Goal: Task Accomplishment & Management: Complete application form

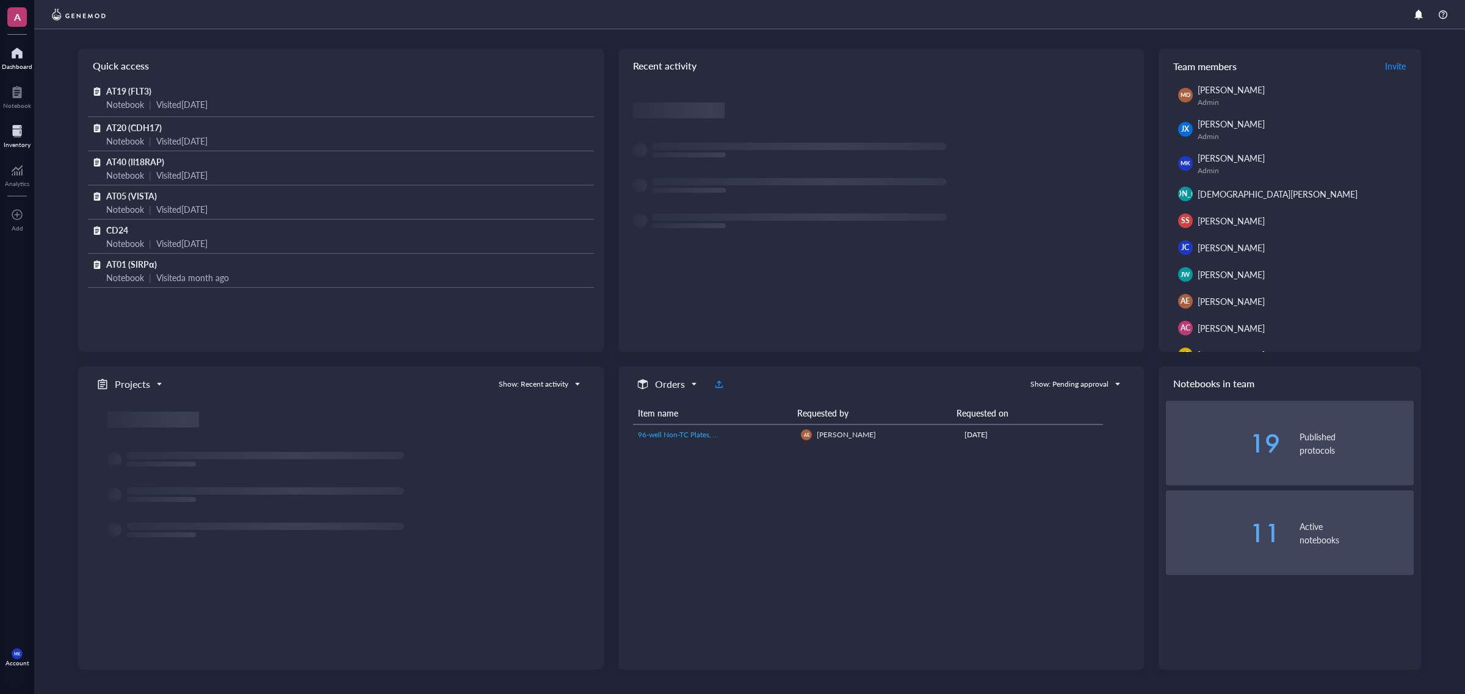
click at [19, 136] on div at bounding box center [17, 131] width 27 height 20
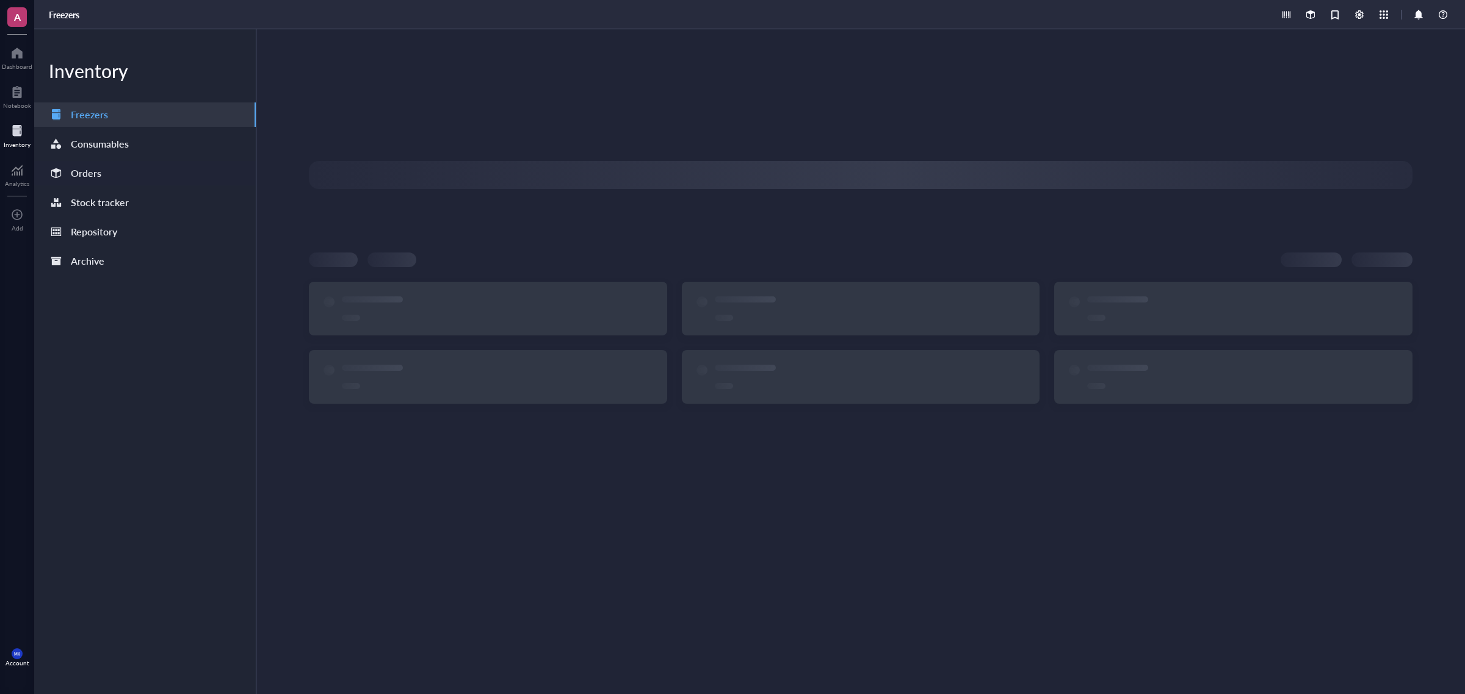
click at [99, 175] on div "Orders" at bounding box center [86, 173] width 31 height 17
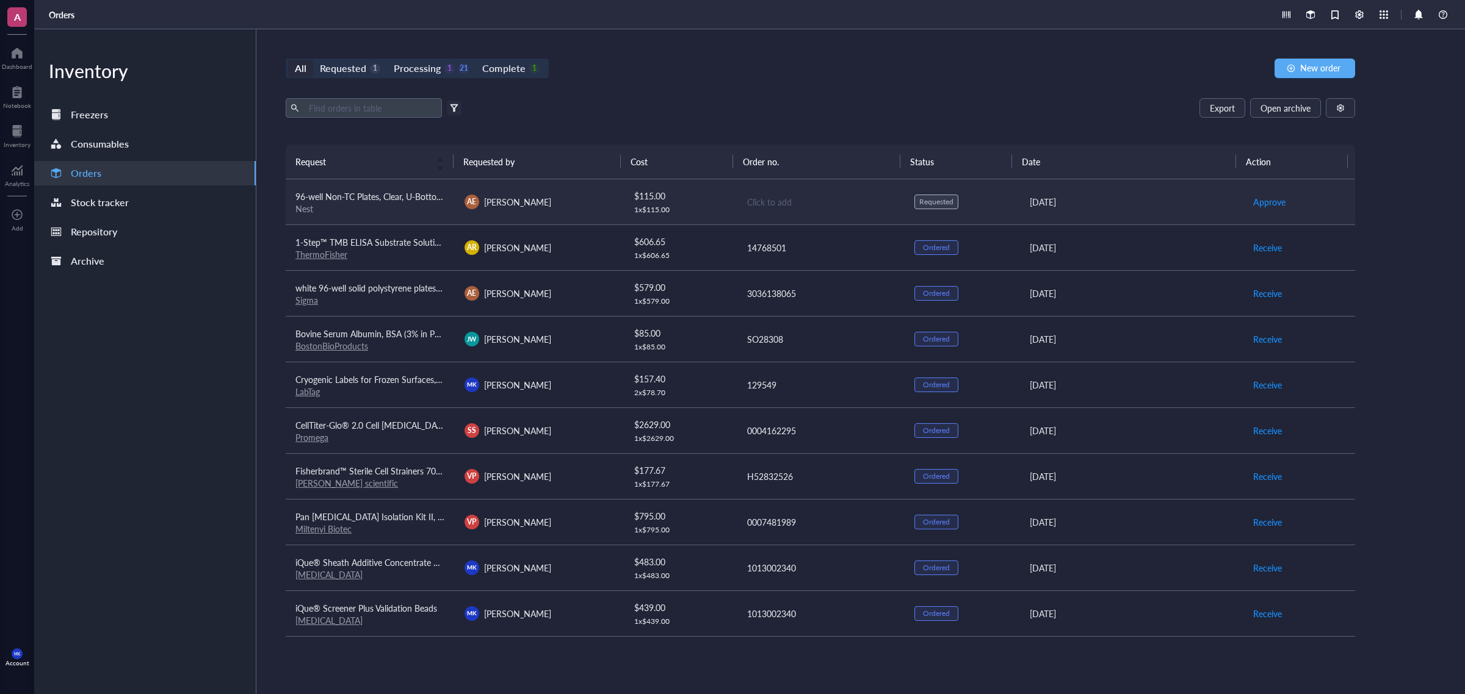
click at [544, 214] on td "AE Arezoo Esrafili" at bounding box center [539, 202] width 169 height 46
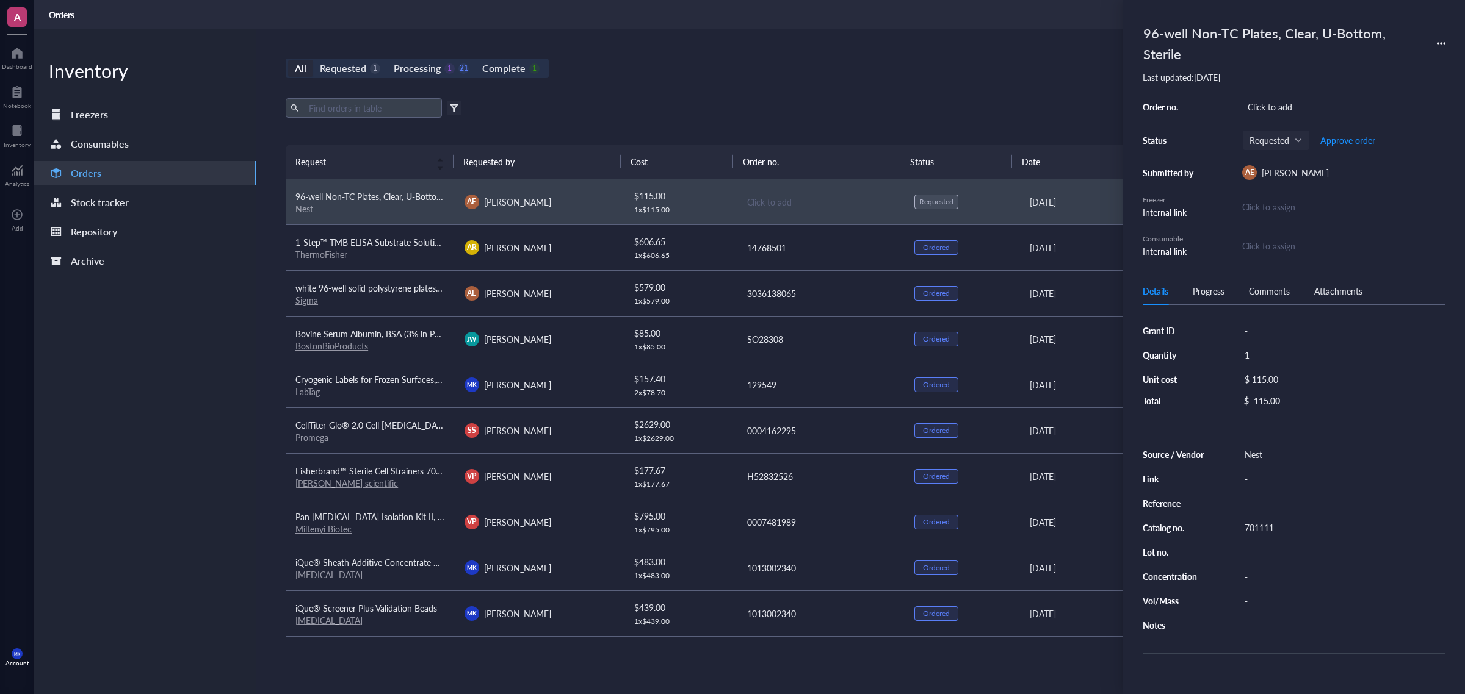
click at [688, 89] on div "All Requested 1 Processing 1 21 Complete 1 New order Export Open archive Filter…" at bounding box center [820, 361] width 1128 height 665
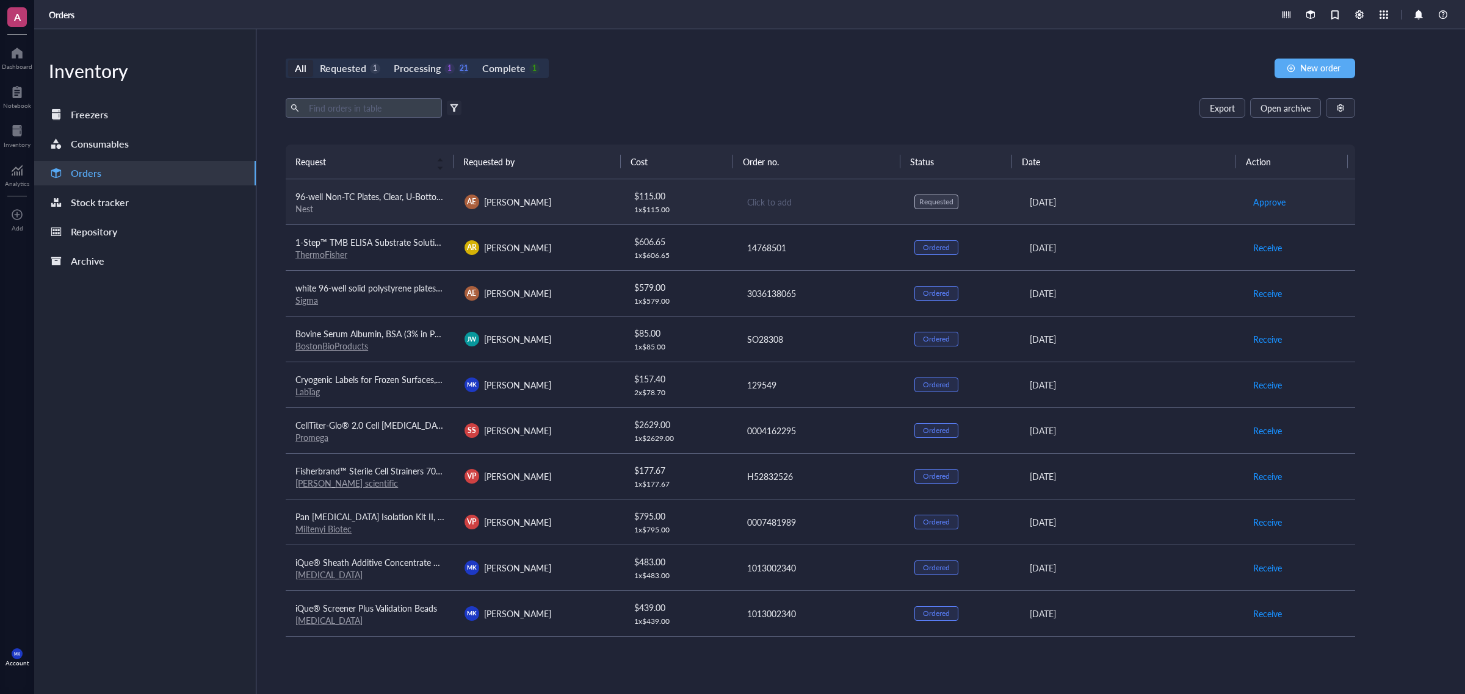
click at [566, 211] on td "AE Arezoo Esrafili" at bounding box center [539, 202] width 169 height 46
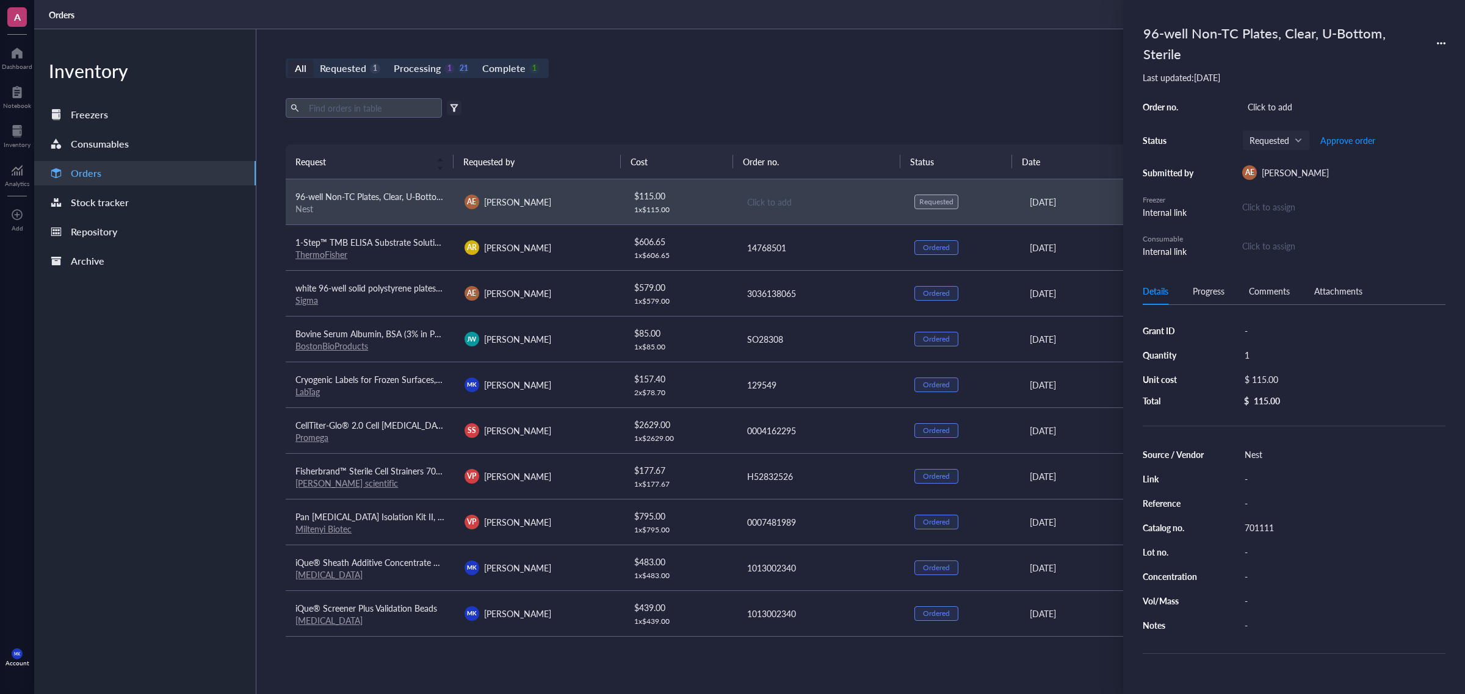
click at [577, 84] on div "All Requested 1 Processing 1 21 Complete 1 New order Export Open archive Filter…" at bounding box center [820, 361] width 1128 height 665
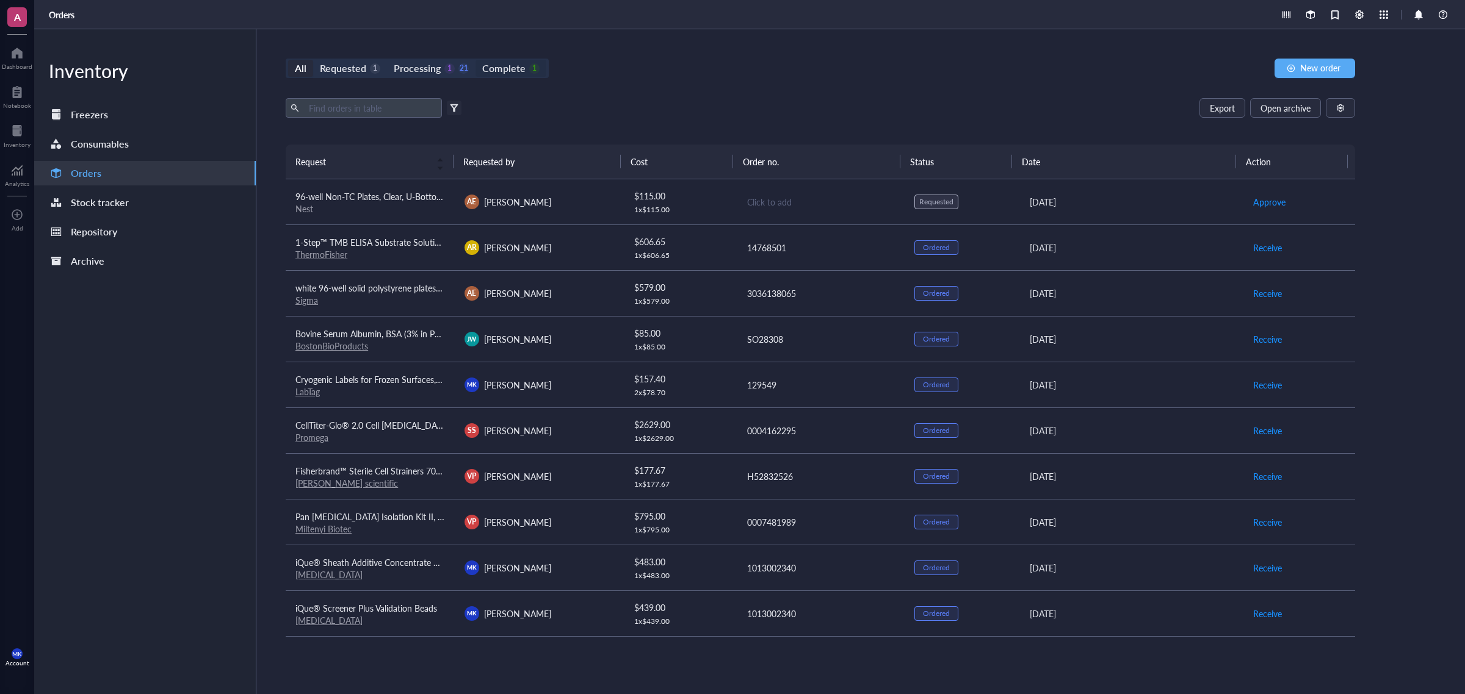
click at [517, 67] on div "Complete" at bounding box center [503, 68] width 43 height 17
click at [475, 60] on input "Complete 1" at bounding box center [475, 60] width 0 height 0
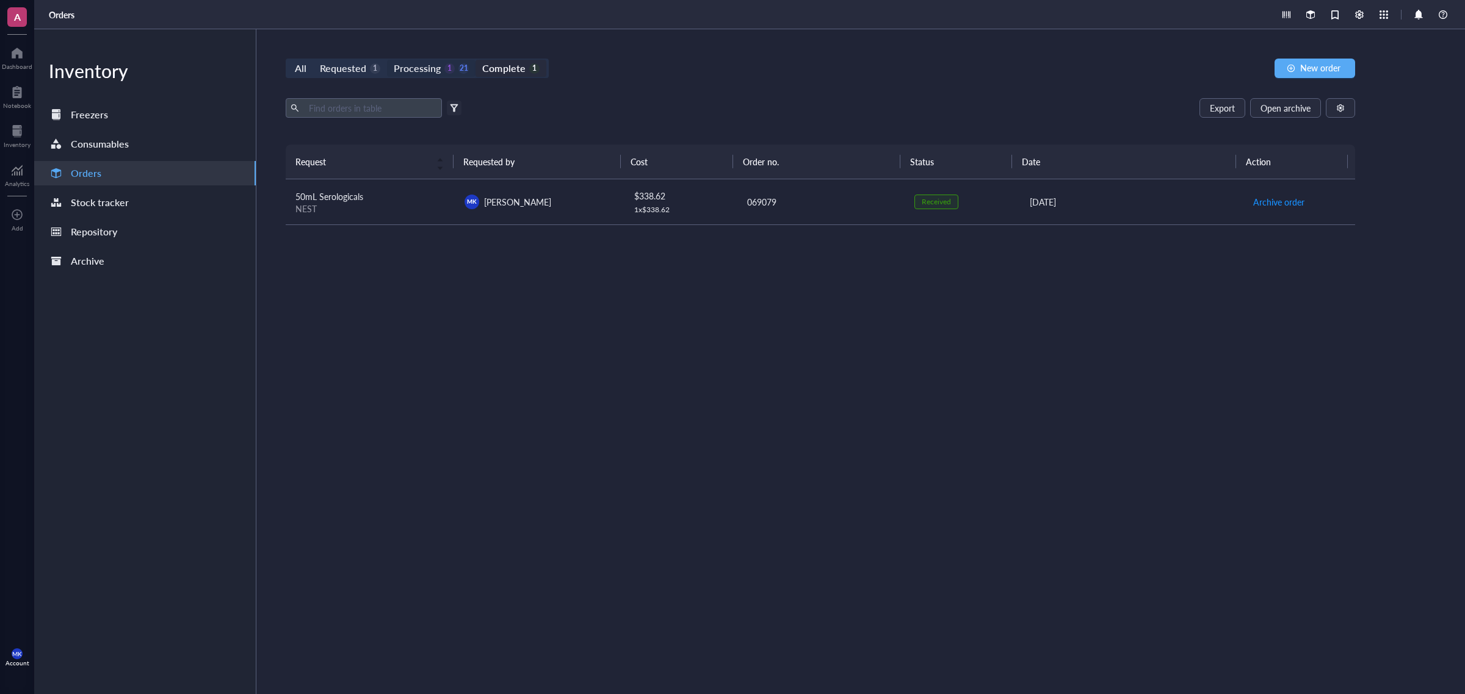
click at [426, 65] on div "Processing" at bounding box center [417, 68] width 47 height 17
click at [387, 60] on input "Processing 1 21" at bounding box center [387, 60] width 0 height 0
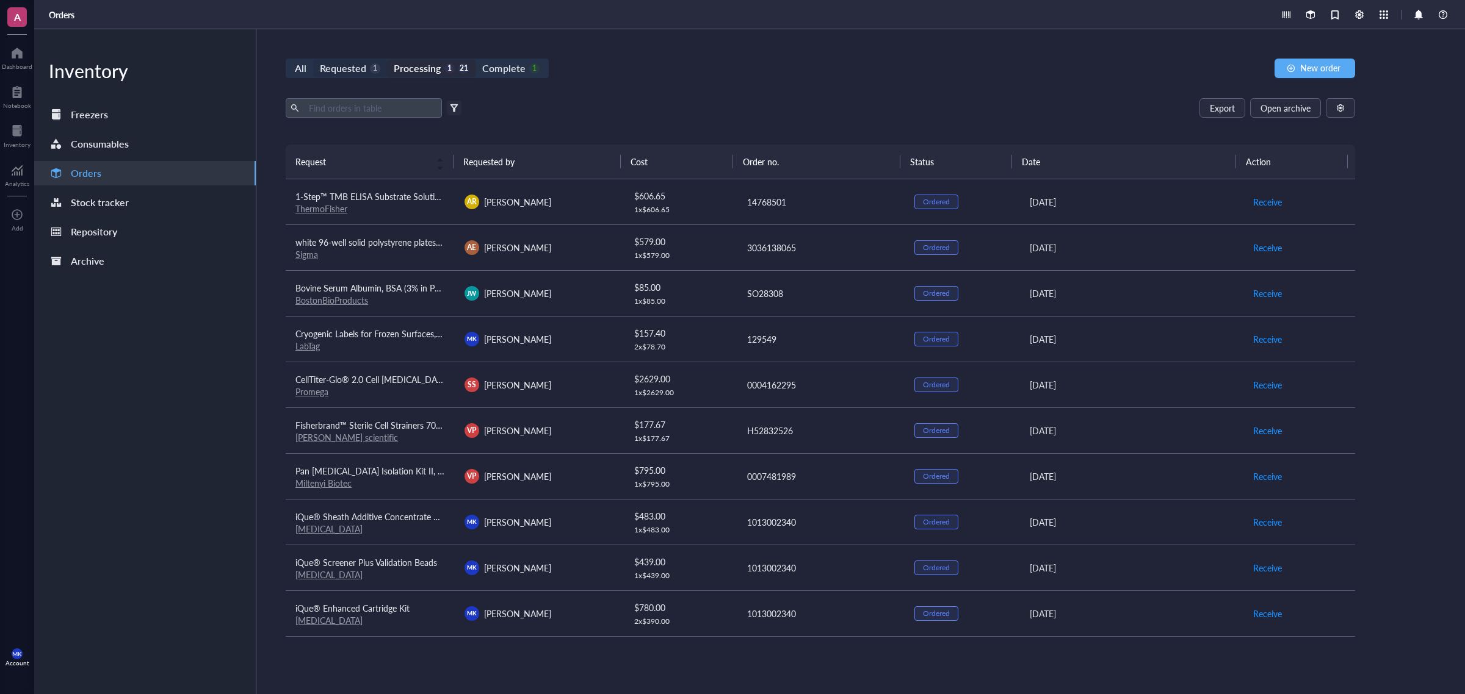
click at [359, 62] on div "Requested" at bounding box center [343, 68] width 46 height 17
click at [313, 60] on input "Requested 1" at bounding box center [313, 60] width 0 height 0
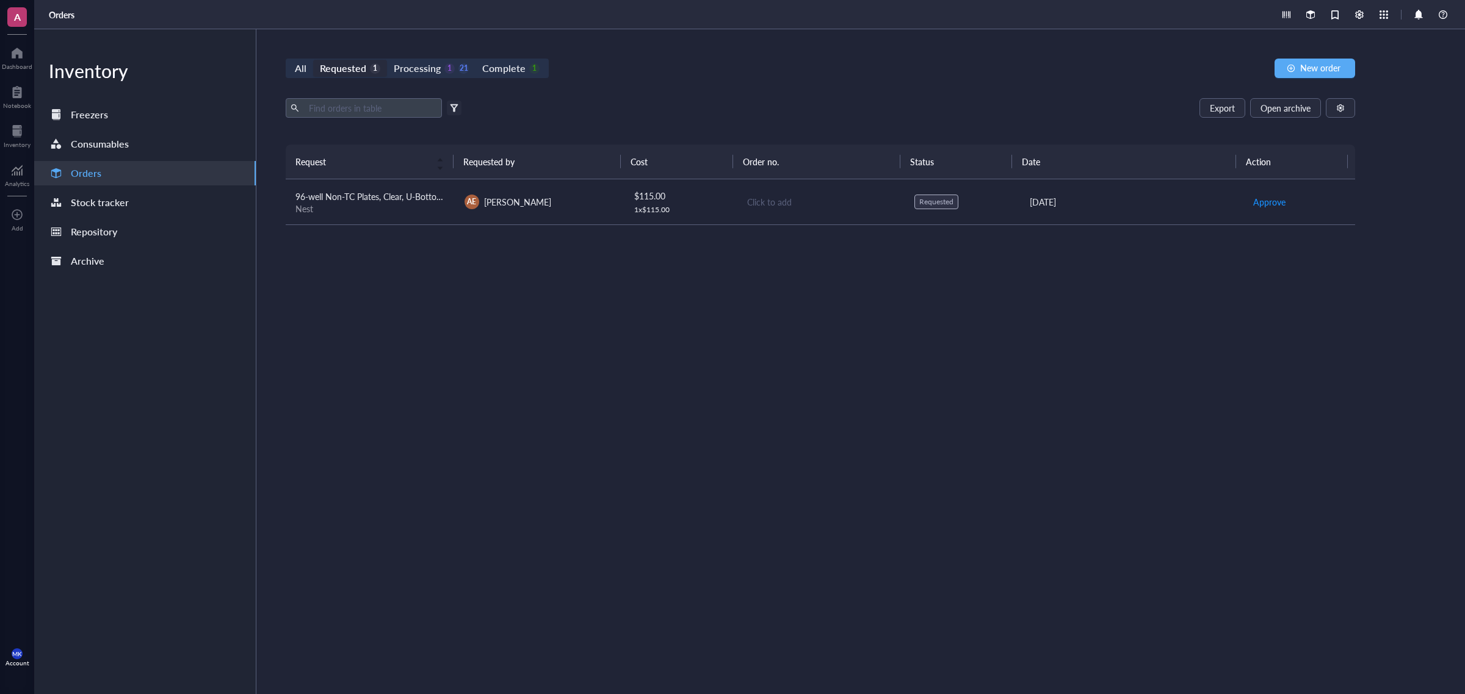
click at [433, 78] on div "All Requested 1 Processing 1 21 Complete 1 New order Export Open archive Filter…" at bounding box center [820, 361] width 1128 height 665
click at [502, 65] on div "Complete" at bounding box center [503, 68] width 43 height 17
click at [475, 60] on input "Complete 1" at bounding box center [475, 60] width 0 height 0
click at [428, 65] on div "Processing" at bounding box center [417, 68] width 47 height 17
click at [387, 60] on input "Processing 1 21" at bounding box center [387, 60] width 0 height 0
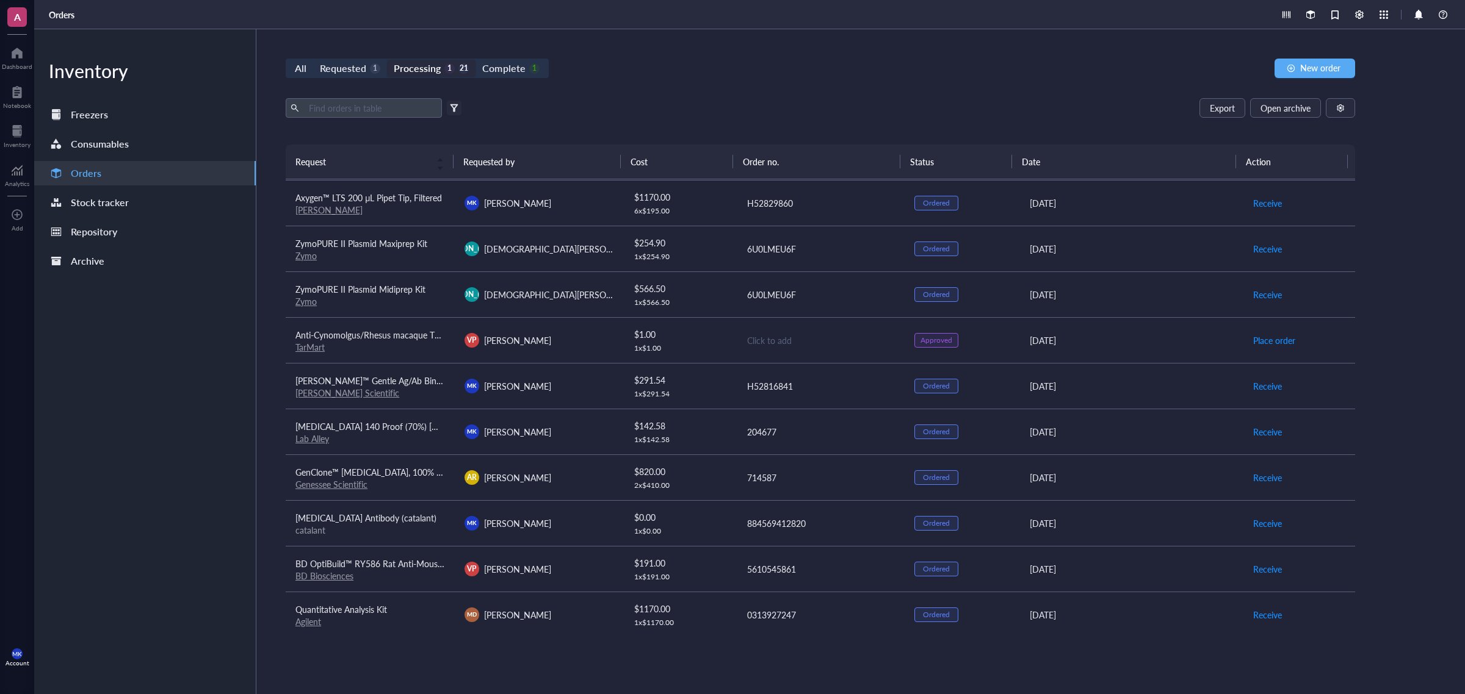
scroll to position [551, 0]
click at [773, 562] on div "5610545861" at bounding box center [821, 568] width 148 height 13
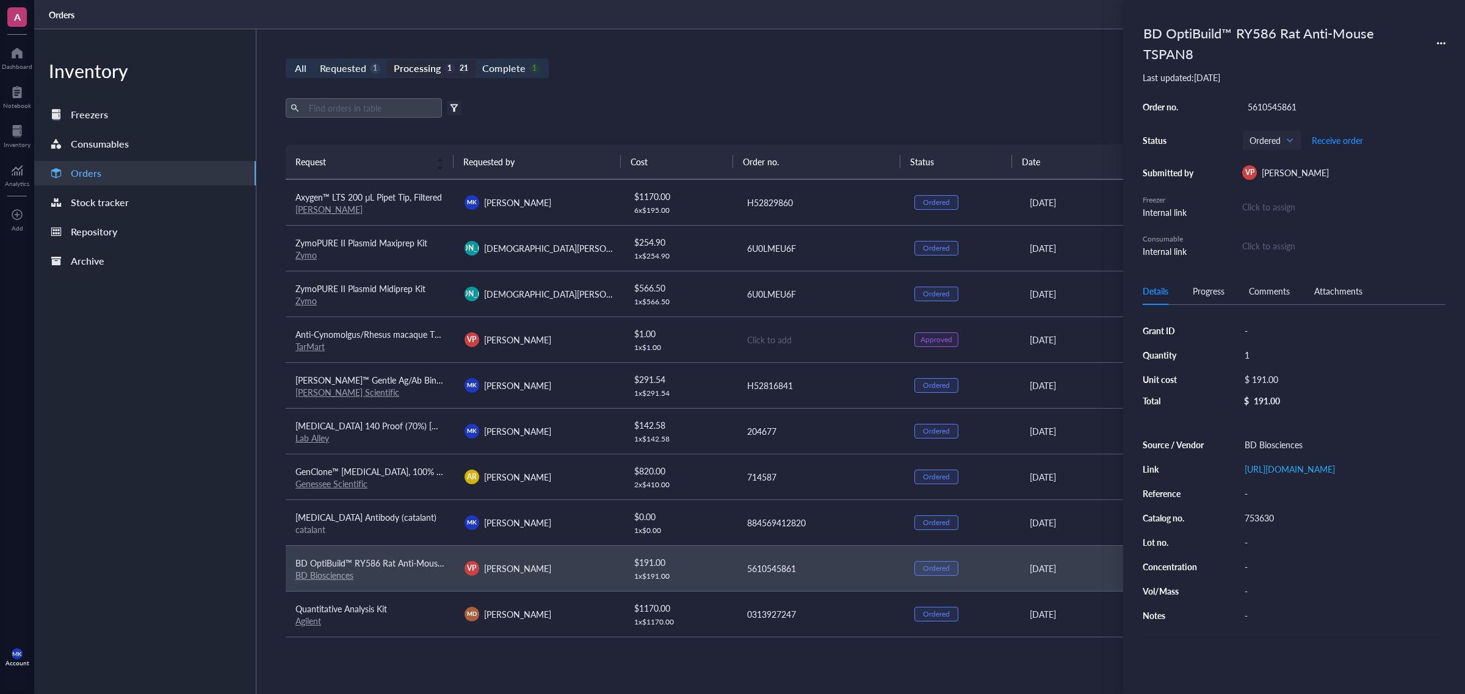
click at [1277, 113] on div "5610545861" at bounding box center [1343, 106] width 203 height 17
click at [1277, 113] on input "5610545861" at bounding box center [1271, 107] width 59 height 16
click at [660, 101] on div "Export Open archive" at bounding box center [820, 108] width 1069 height 20
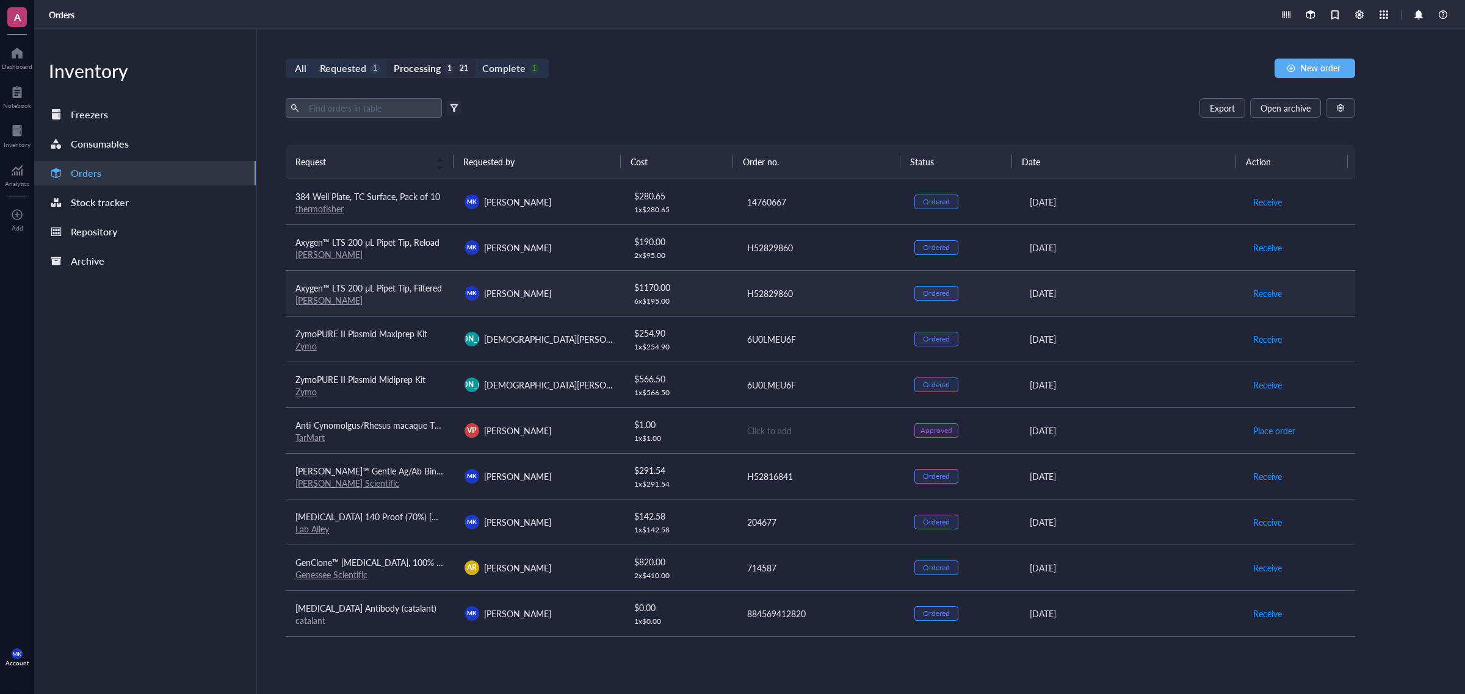
scroll to position [534, 0]
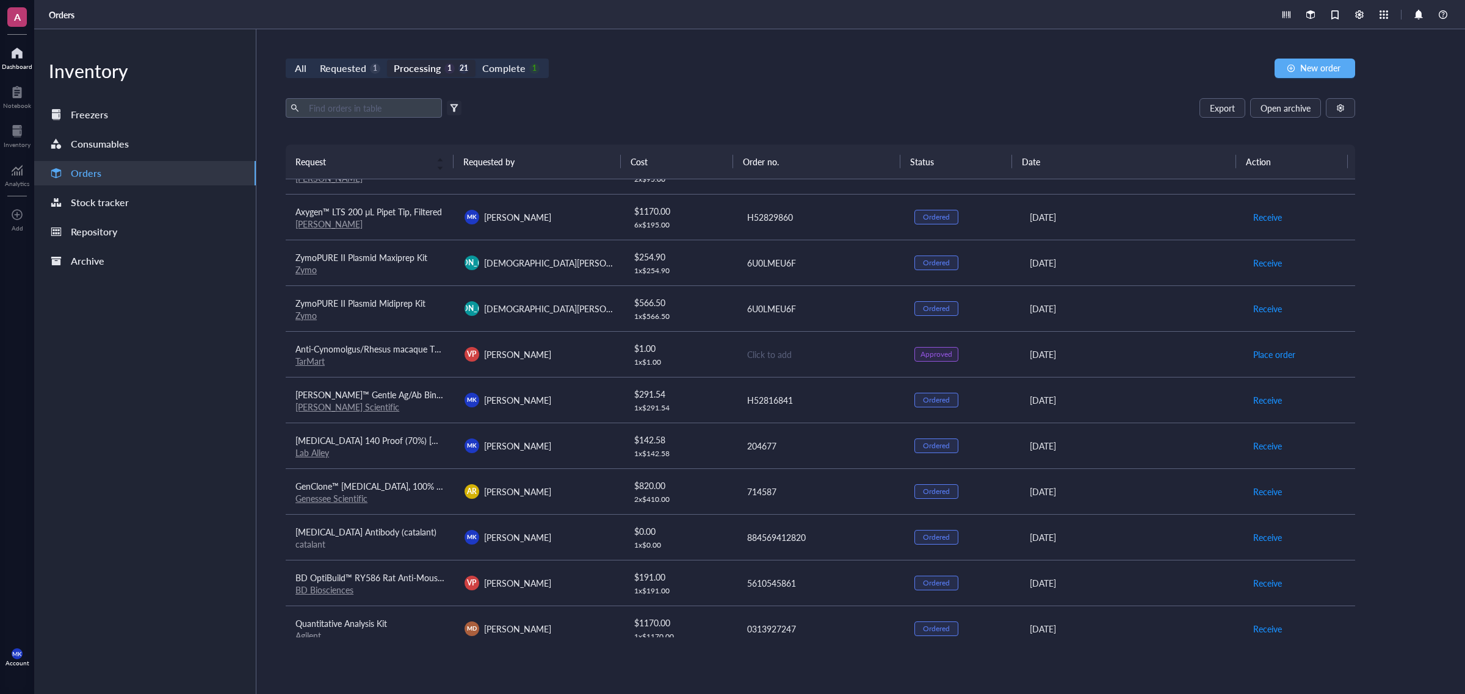
click at [16, 71] on div "Dashboard" at bounding box center [17, 57] width 34 height 34
click at [20, 63] on div "Dashboard" at bounding box center [17, 66] width 31 height 7
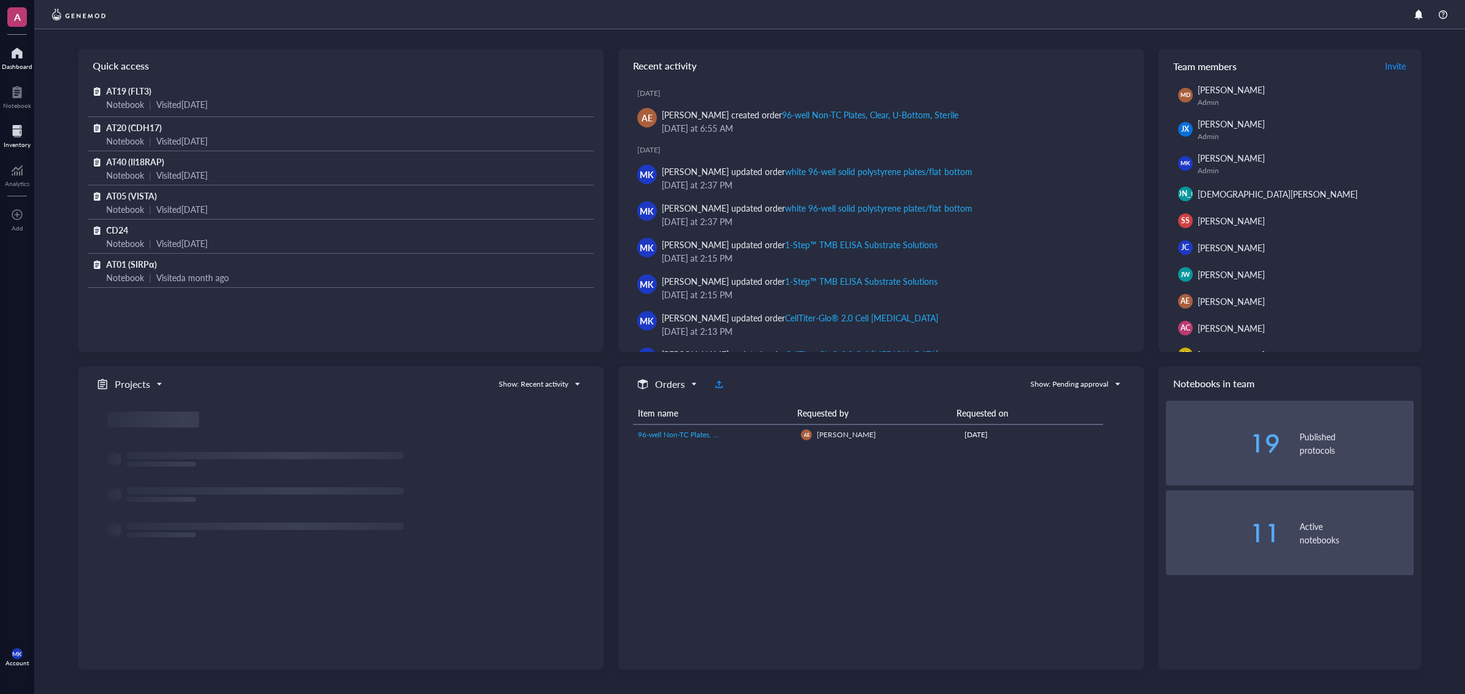
click at [21, 134] on div at bounding box center [17, 131] width 27 height 20
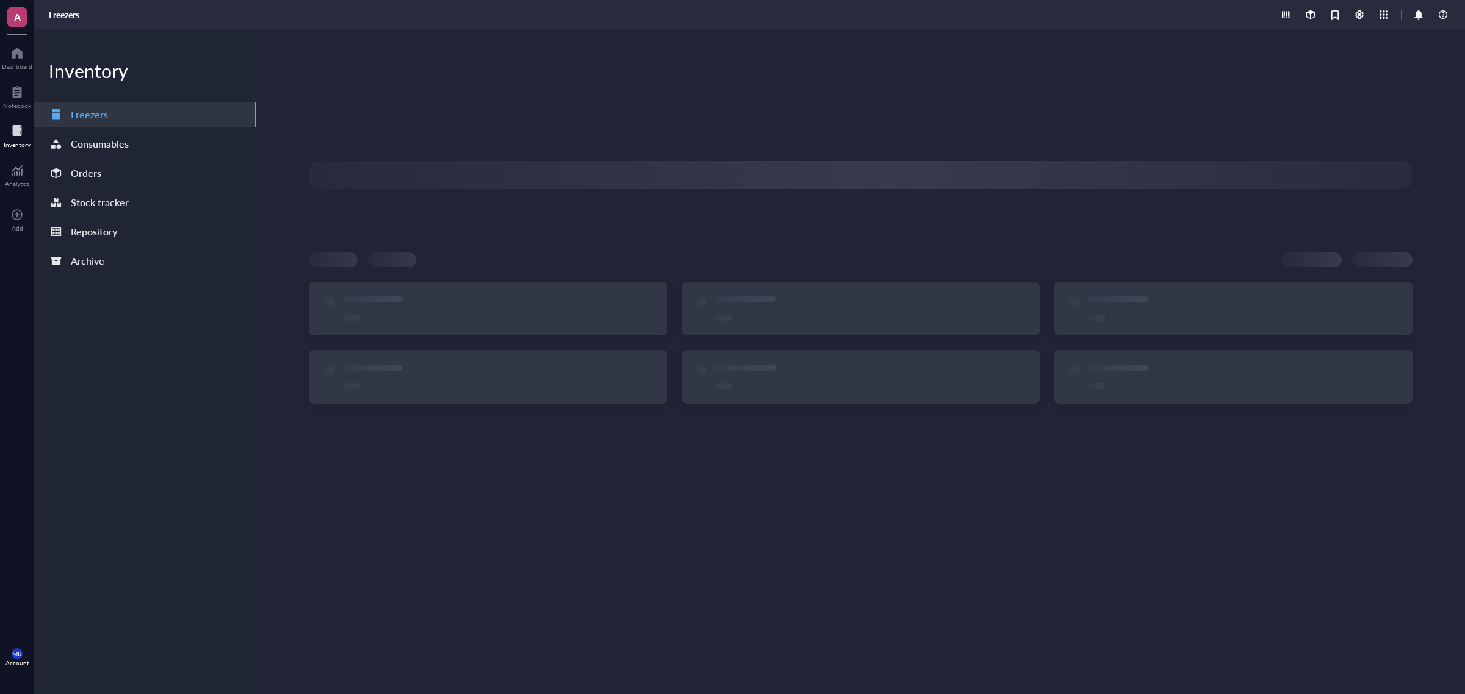
click at [126, 186] on div "Inventory Freezers Consumables Orders Stock tracker Repository Archive" at bounding box center [145, 361] width 222 height 665
click at [132, 171] on div "Orders" at bounding box center [145, 173] width 222 height 24
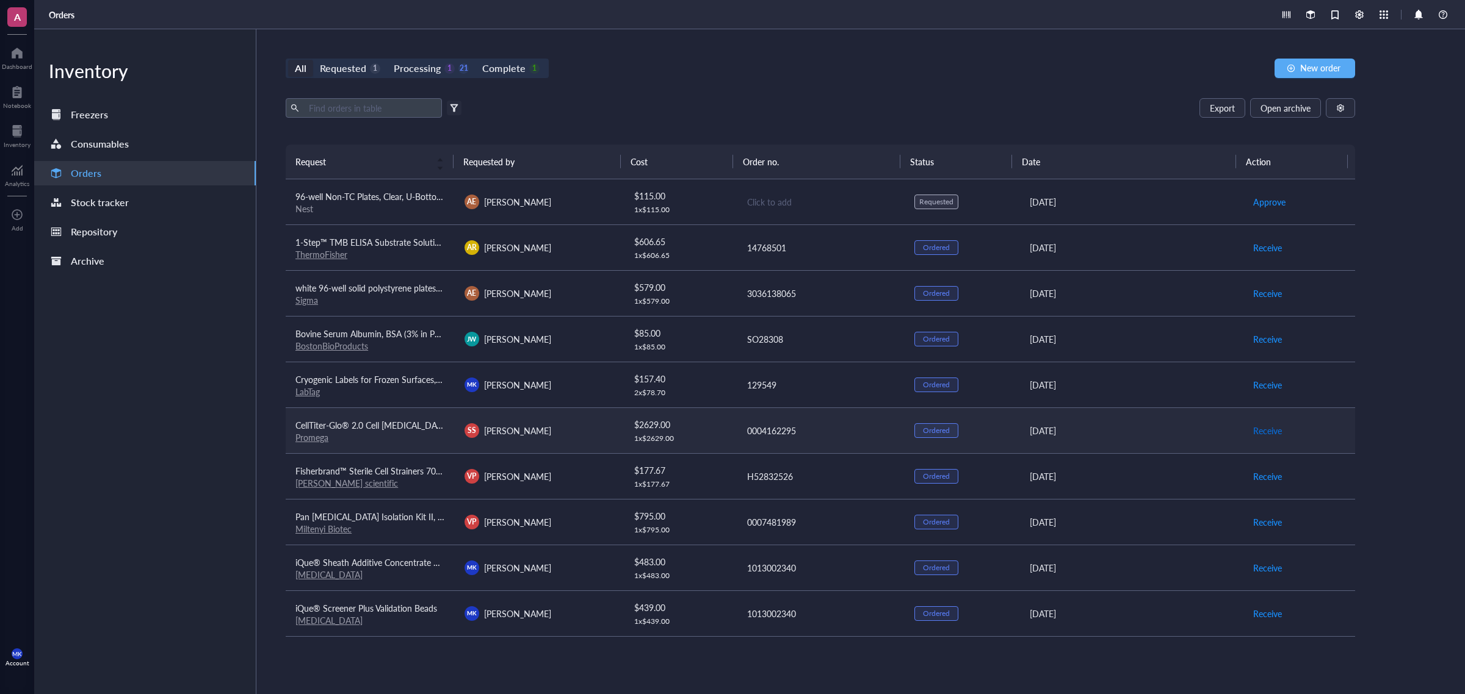
click at [1262, 432] on span "Receive" at bounding box center [1267, 430] width 29 height 13
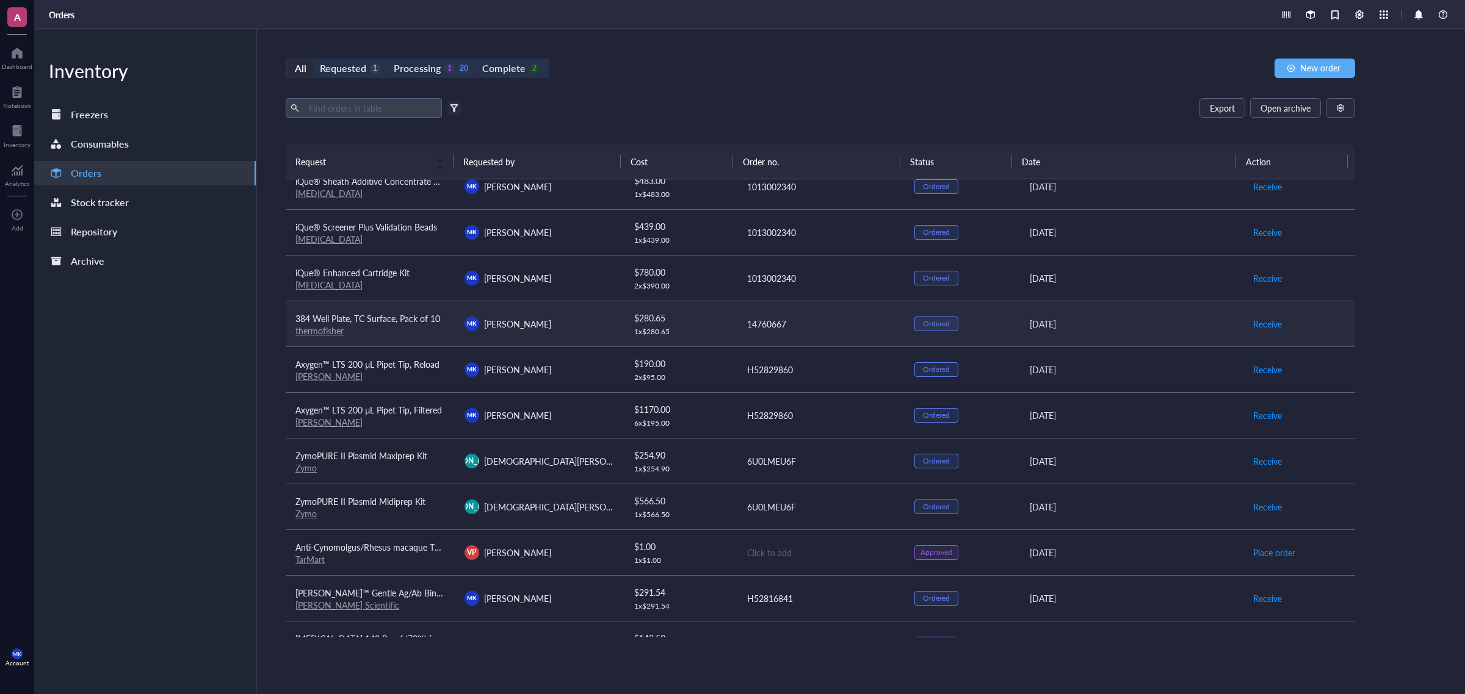
scroll to position [458, 0]
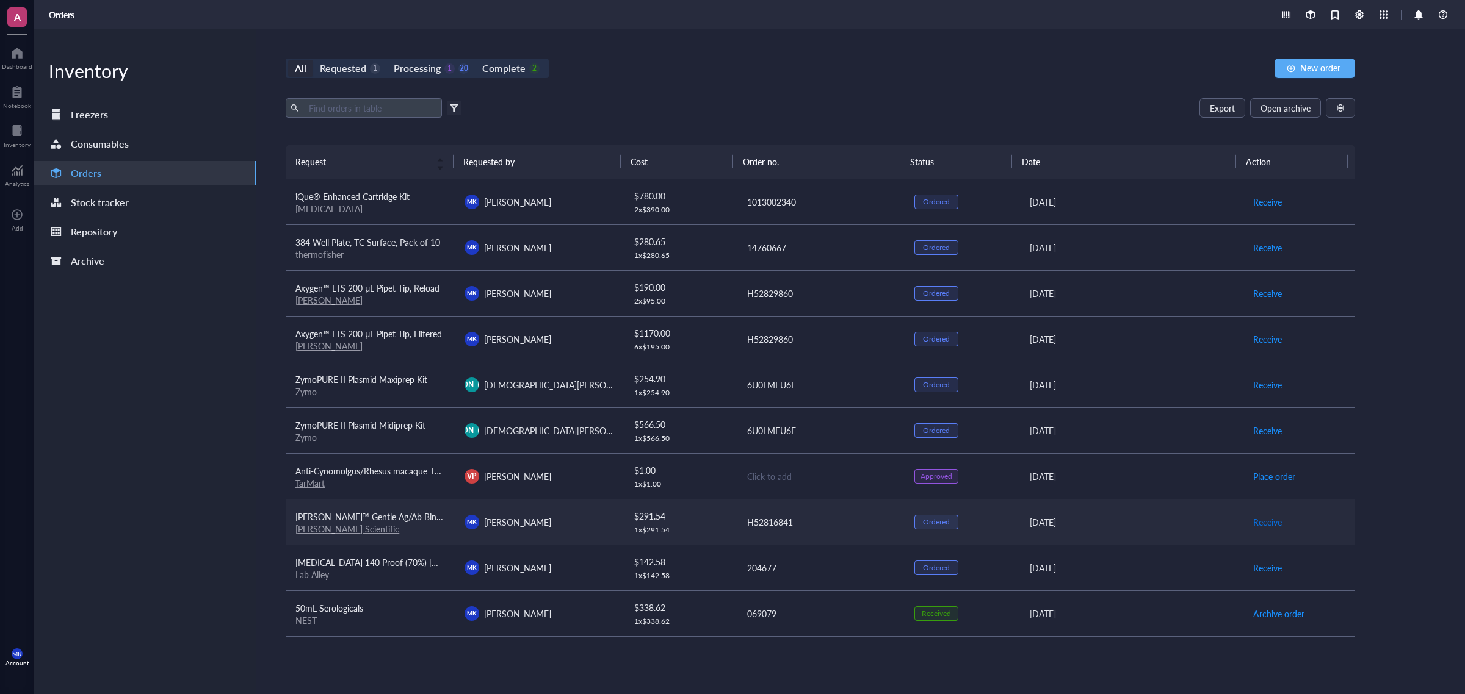
click at [1253, 521] on span "Receive" at bounding box center [1267, 522] width 29 height 13
click at [513, 71] on div "Complete" at bounding box center [503, 68] width 43 height 17
click at [475, 60] on input "Complete 3" at bounding box center [475, 60] width 0 height 0
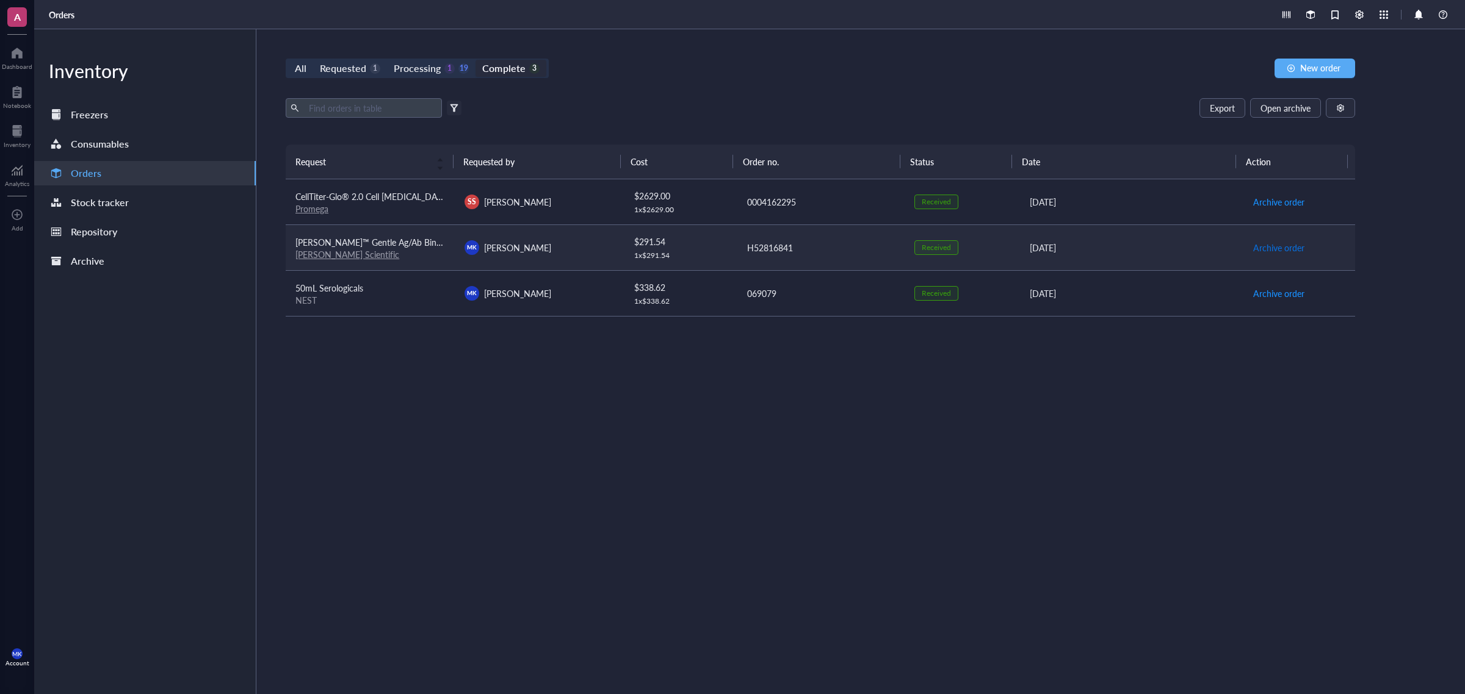
click at [1277, 246] on span "Archive order" at bounding box center [1278, 247] width 51 height 13
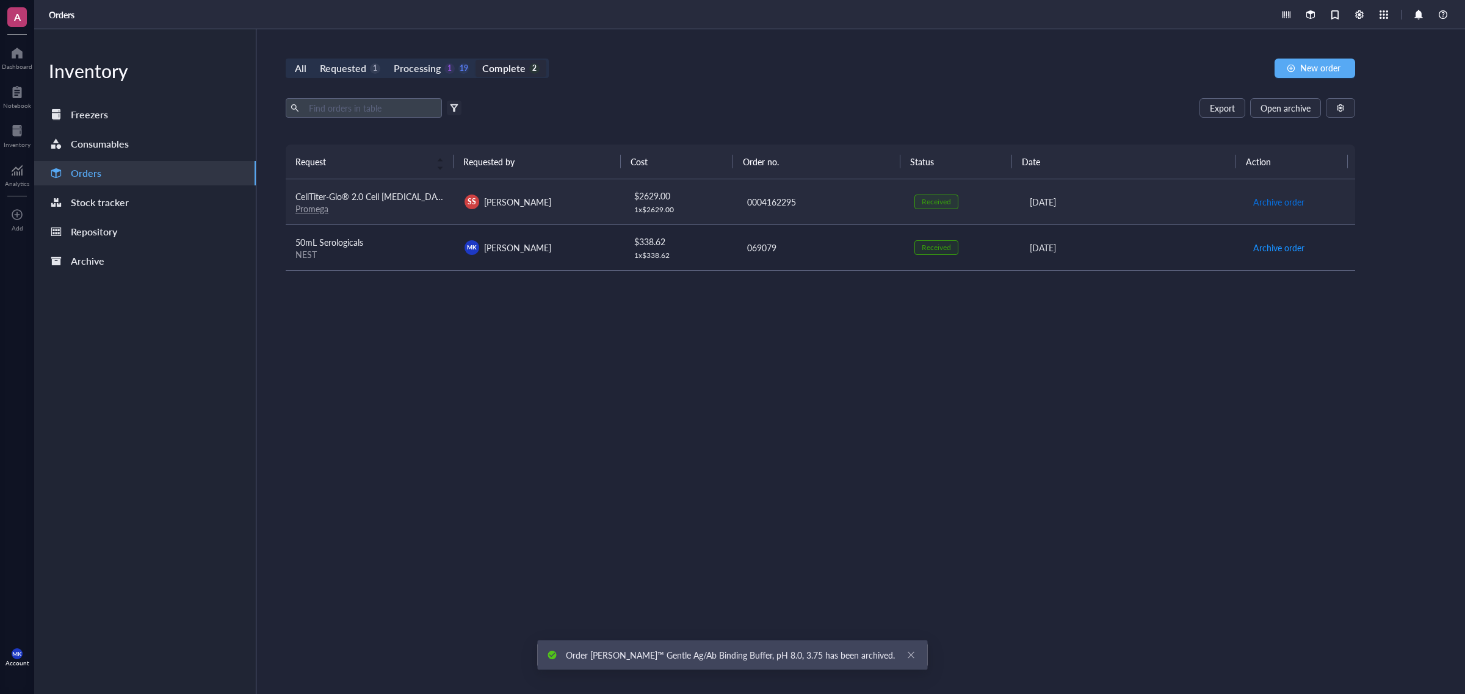
click at [1269, 201] on span "Archive order" at bounding box center [1278, 201] width 51 height 13
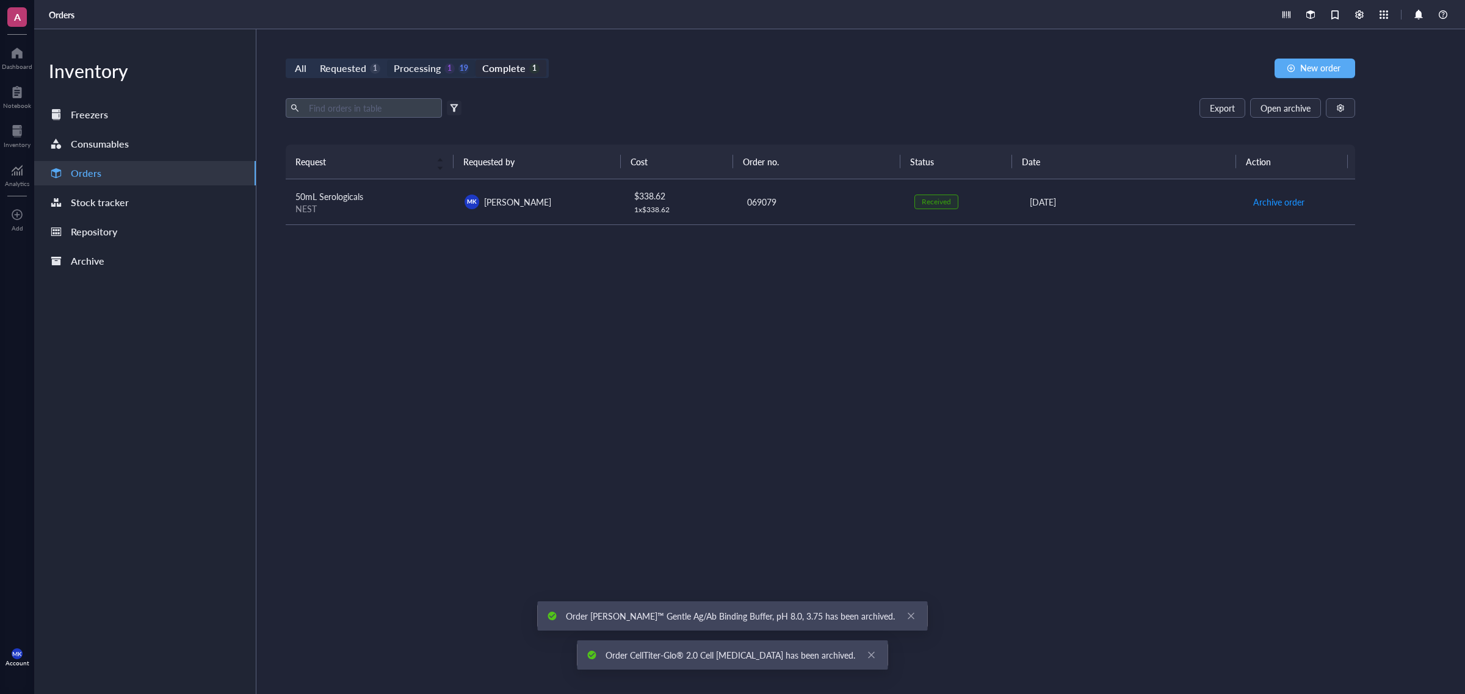
click at [405, 65] on div "Processing" at bounding box center [417, 68] width 47 height 17
click at [387, 60] on input "Processing 1 19" at bounding box center [387, 60] width 0 height 0
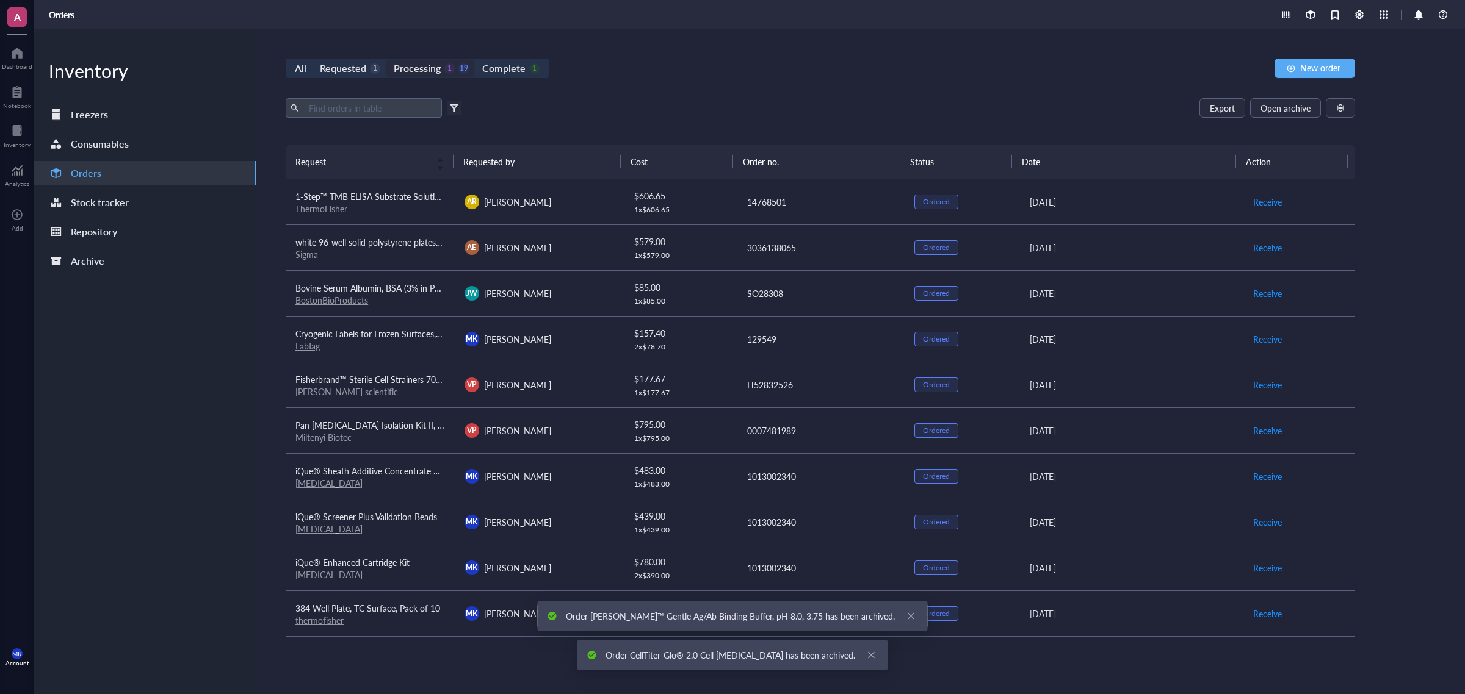
click at [331, 65] on div "Requested" at bounding box center [343, 68] width 46 height 17
click at [313, 60] on input "Requested 1" at bounding box center [313, 60] width 0 height 0
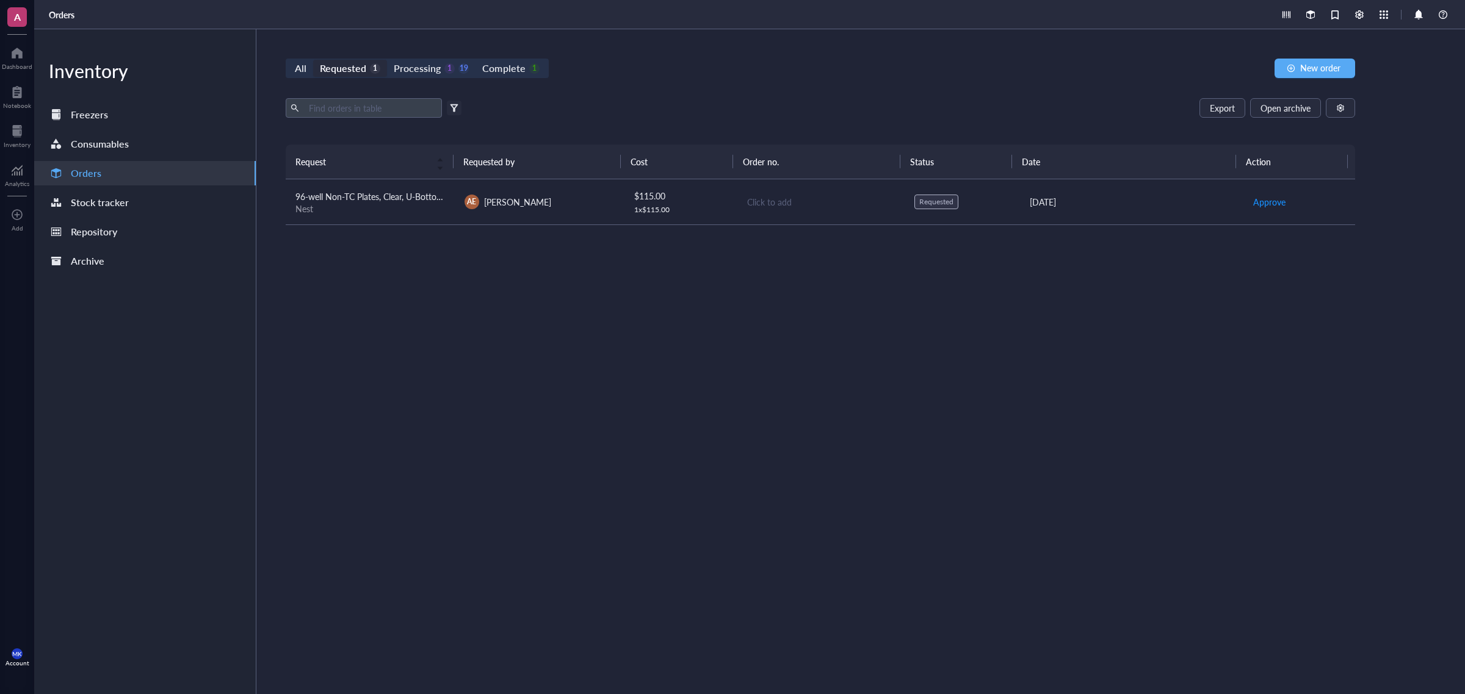
click at [611, 358] on div "Request Requested by Cost Order no. Status Date Action 96-well Non-TC Plates, C…" at bounding box center [820, 391] width 1069 height 492
click at [1346, 68] on button "New order" at bounding box center [1314, 69] width 81 height 20
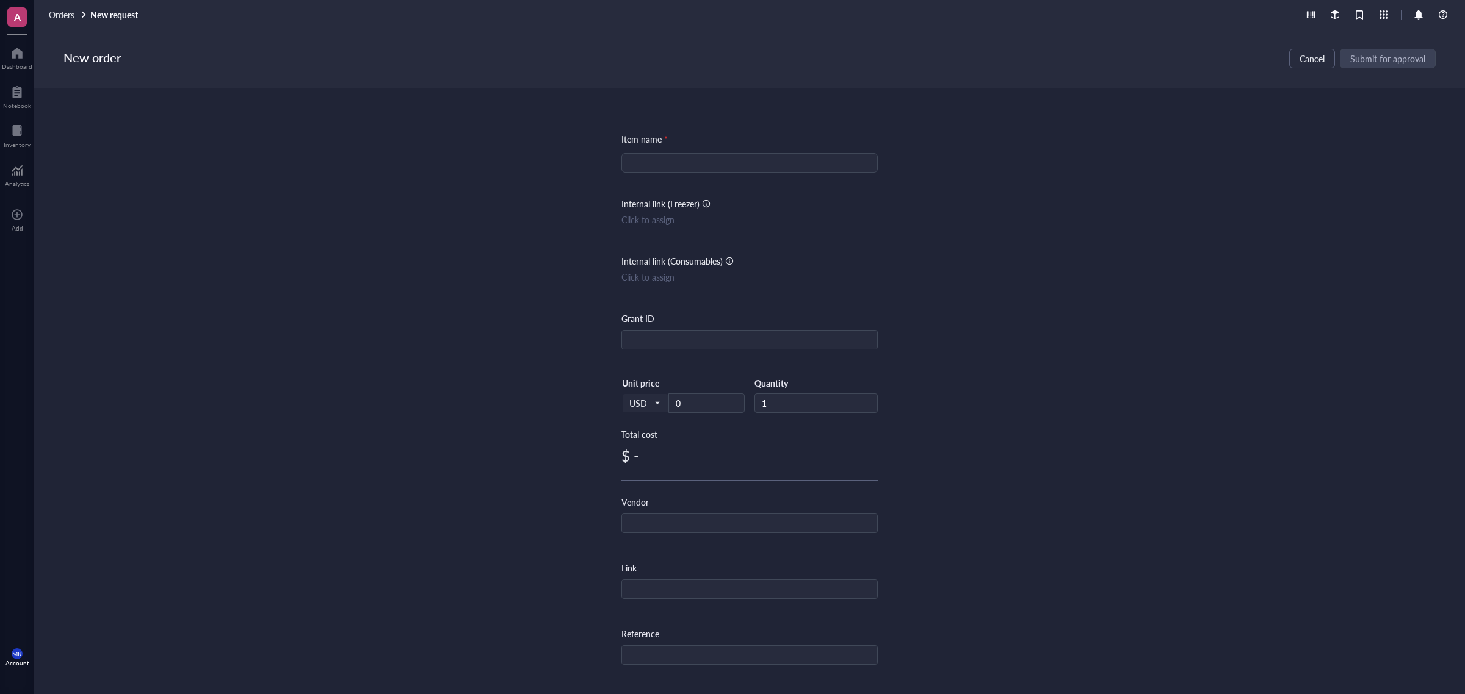
click at [732, 162] on input "search" at bounding box center [750, 163] width 242 height 18
click at [705, 170] on input "search" at bounding box center [750, 163] width 242 height 18
paste input "[MEDICAL_DATA]"
type input "[MEDICAL_DATA]"
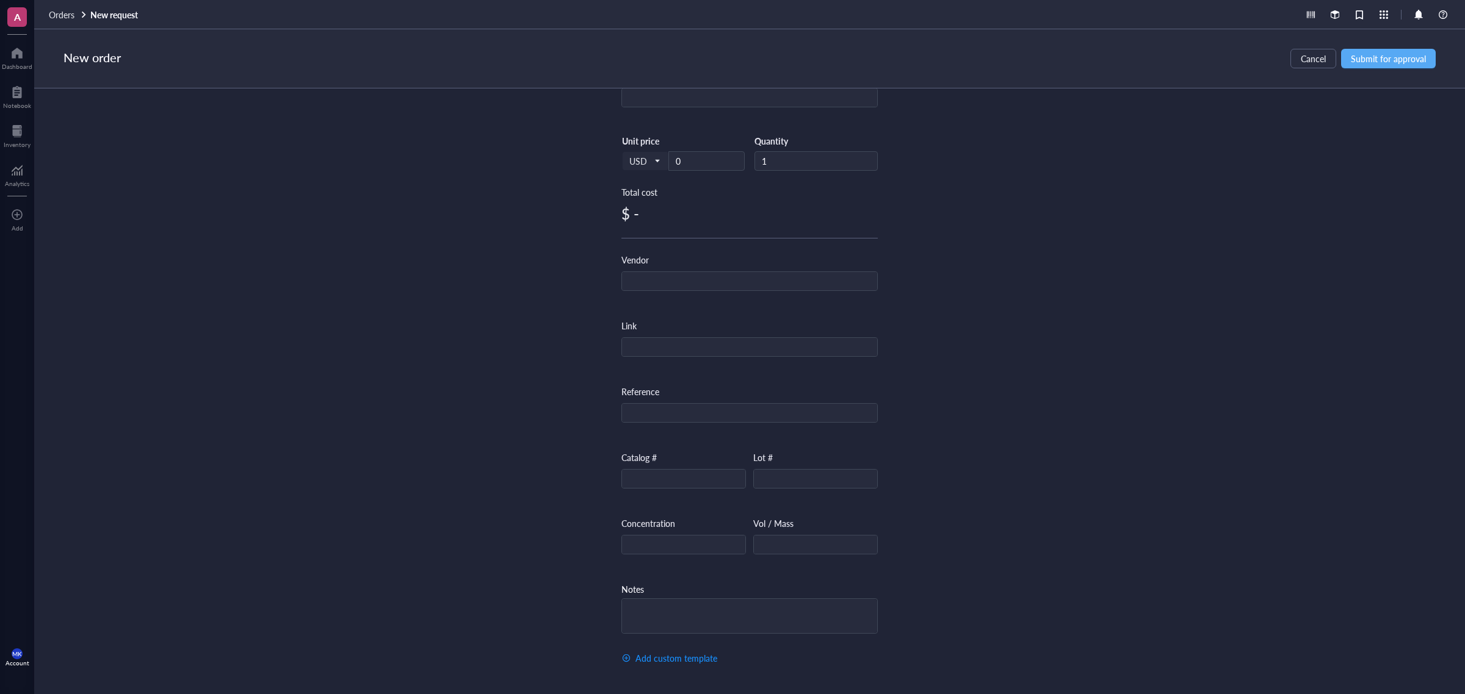
scroll to position [246, 0]
click at [686, 474] on input "text" at bounding box center [683, 480] width 123 height 20
click at [795, 470] on input "text" at bounding box center [815, 480] width 123 height 20
click at [913, 438] on div "Item name * [MEDICAL_DATA] Internal link (Freezer) Click to assign Internal lin…" at bounding box center [749, 378] width 1430 height 580
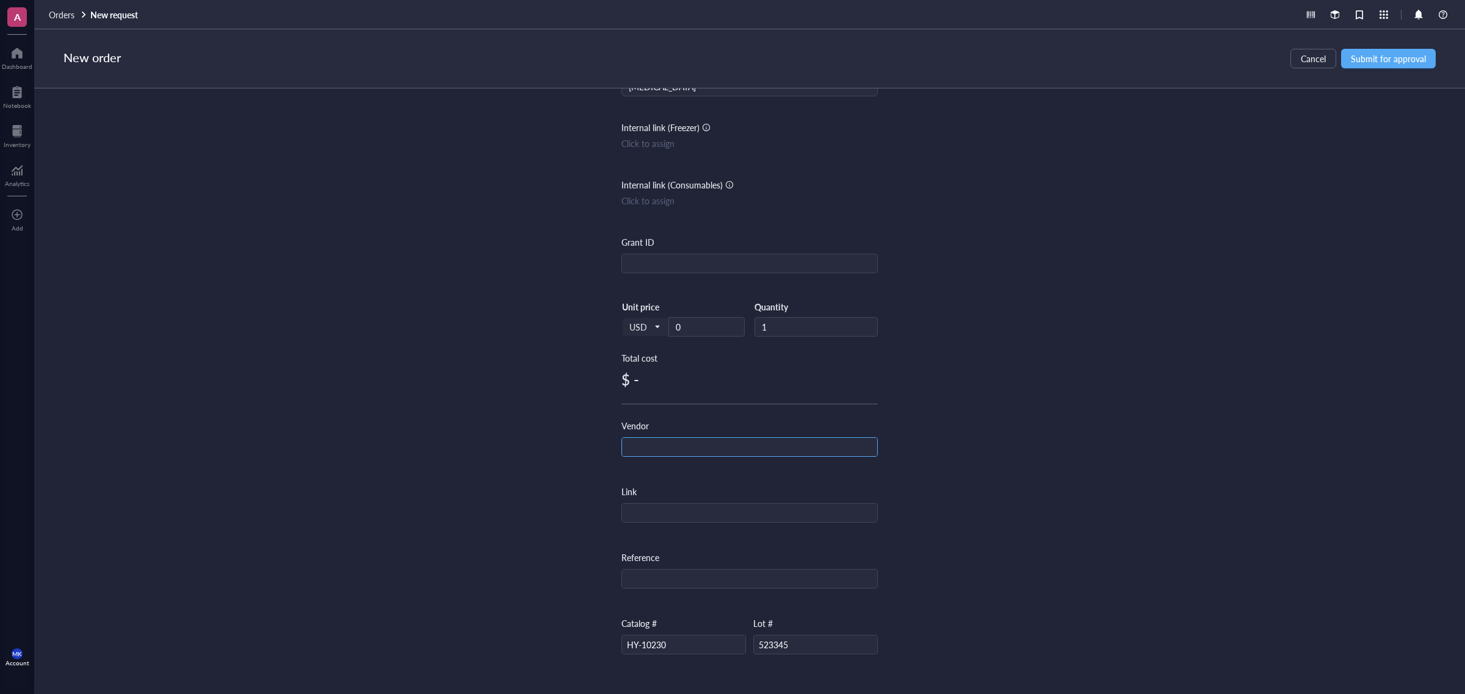
click at [697, 453] on input "text" at bounding box center [749, 448] width 255 height 20
click at [818, 438] on input "M" at bounding box center [749, 448] width 255 height 20
click at [818, 438] on input "MC" at bounding box center [749, 448] width 255 height 20
click at [818, 441] on input "MC" at bounding box center [749, 448] width 255 height 20
click at [1080, 383] on div "Item name * [MEDICAL_DATA] Internal link (Freezer) Click to assign Internal lin…" at bounding box center [749, 378] width 1430 height 580
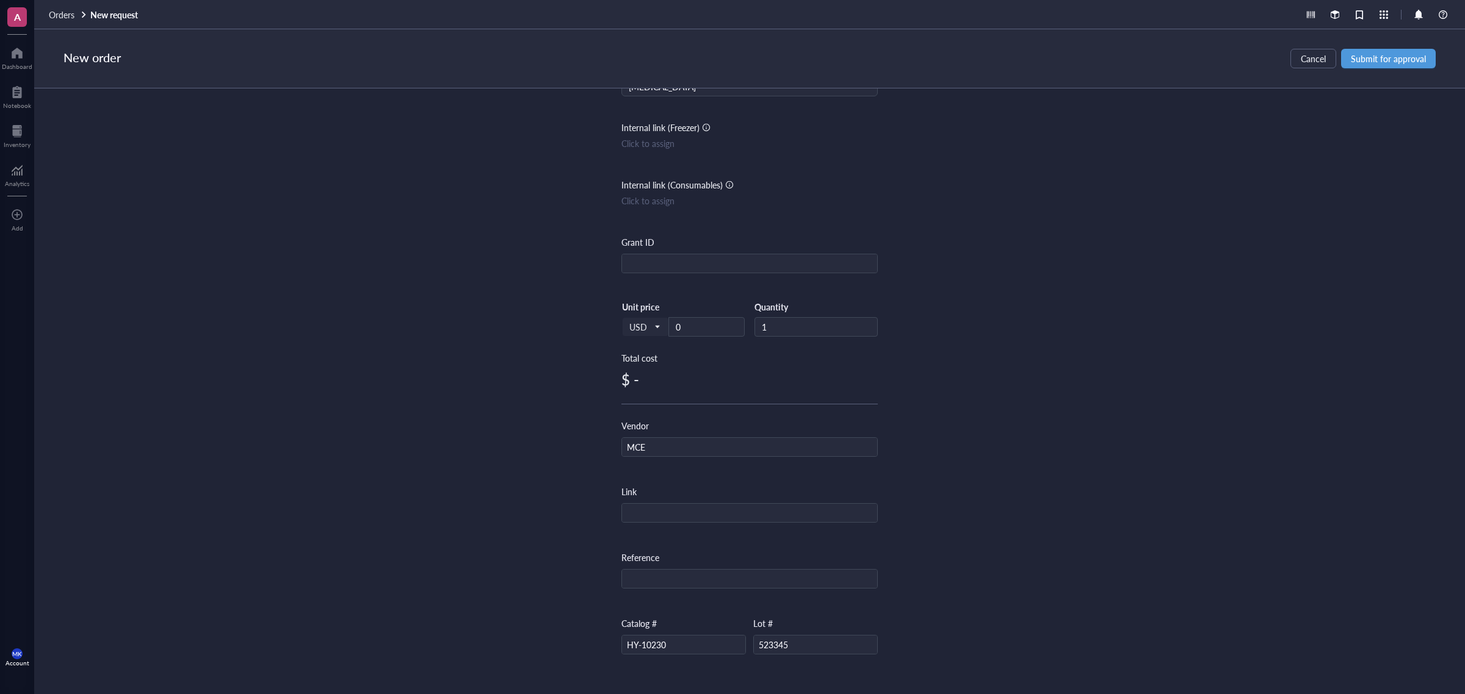
click at [1364, 61] on span "Submit for approval" at bounding box center [1387, 59] width 75 height 10
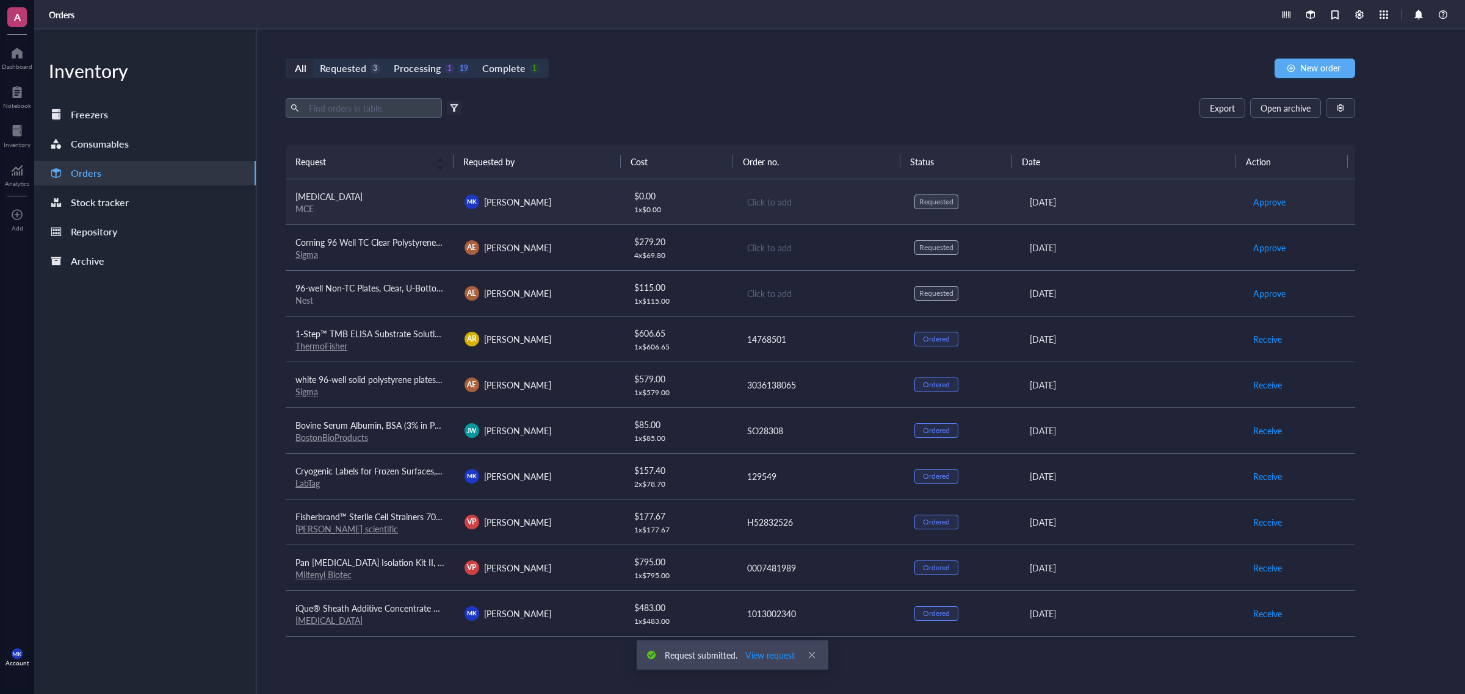
click at [873, 199] on div "Click to add" at bounding box center [821, 201] width 148 height 13
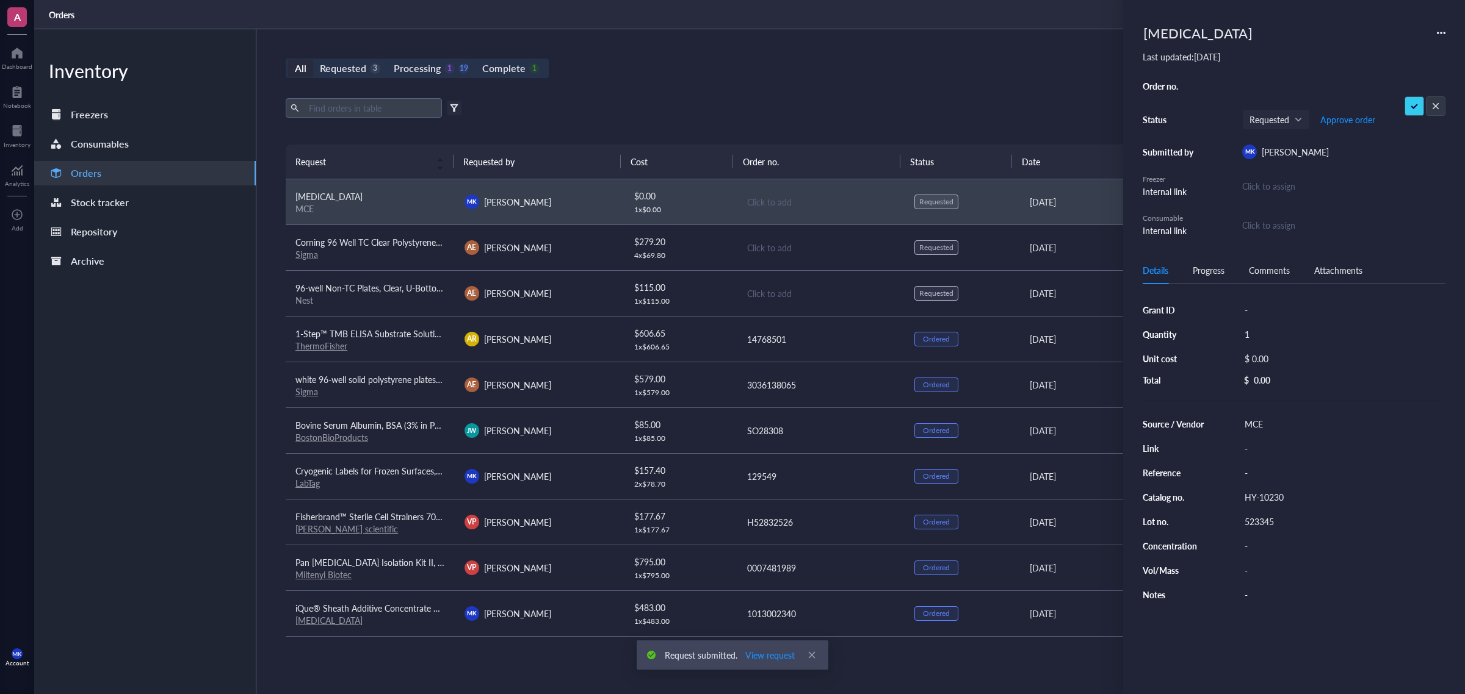
type input "PO#1081, INV#M2574334"
click at [1355, 123] on span "Approve order" at bounding box center [1347, 120] width 55 height 10
click at [1355, 123] on span "Place order" at bounding box center [1338, 120] width 42 height 10
click at [958, 98] on div "Export Open archive" at bounding box center [820, 108] width 1069 height 20
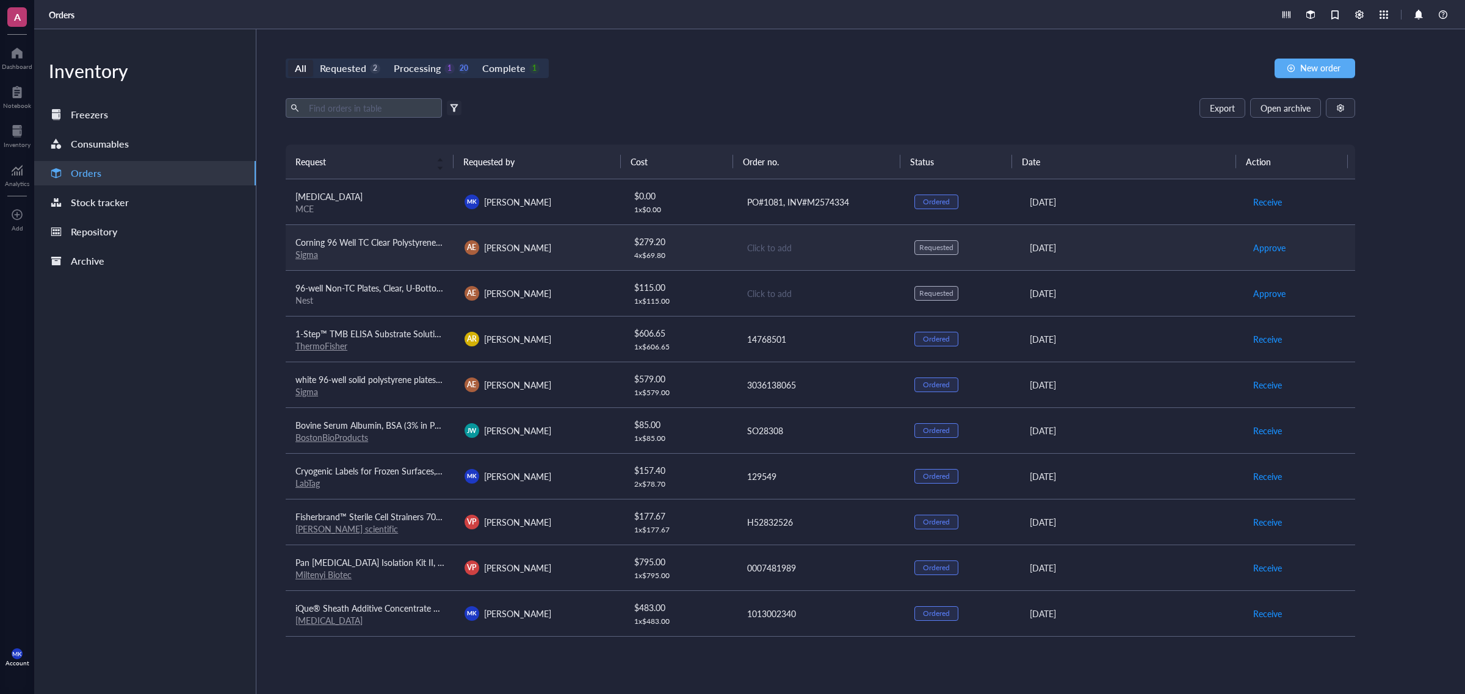
click at [304, 258] on link "Sigma" at bounding box center [306, 254] width 23 height 12
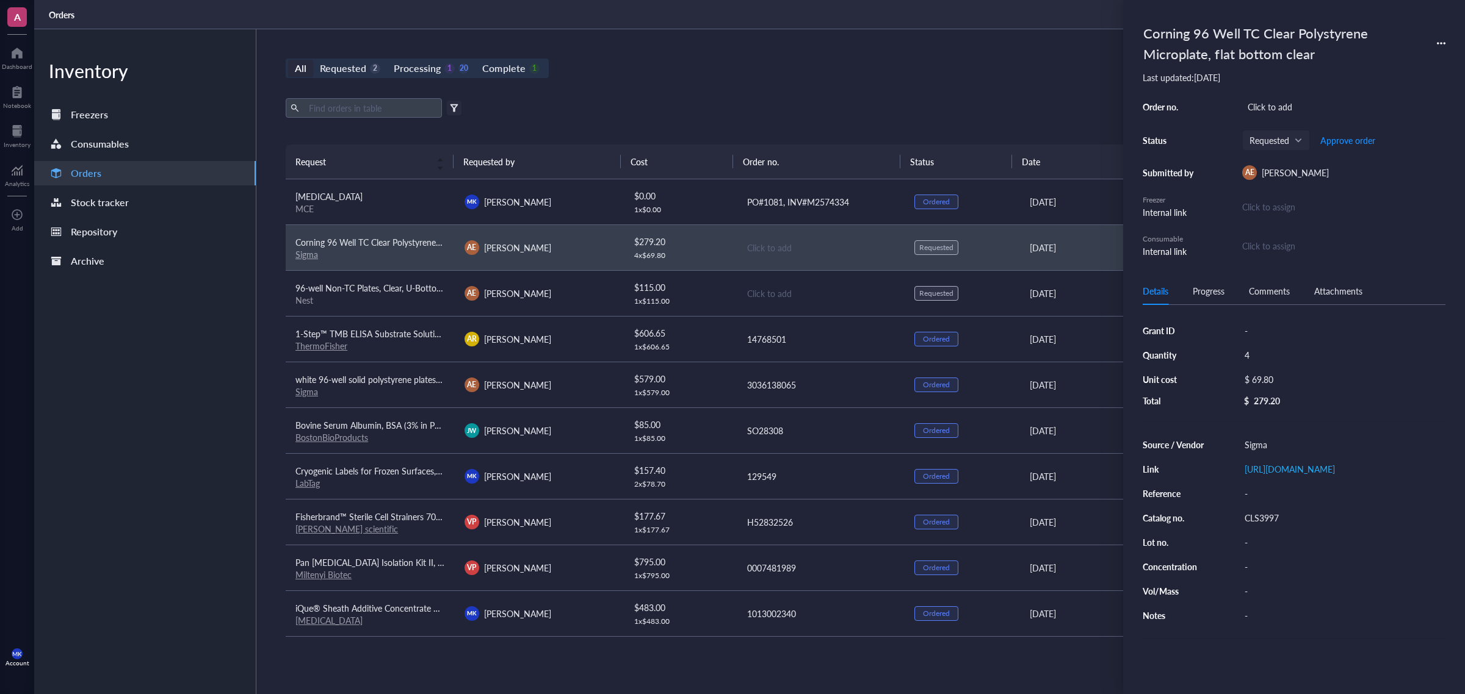
click at [648, 87] on div "All Requested 2 Processing 1 20 Complete 1 New order Export Open archive Filter…" at bounding box center [820, 361] width 1128 height 665
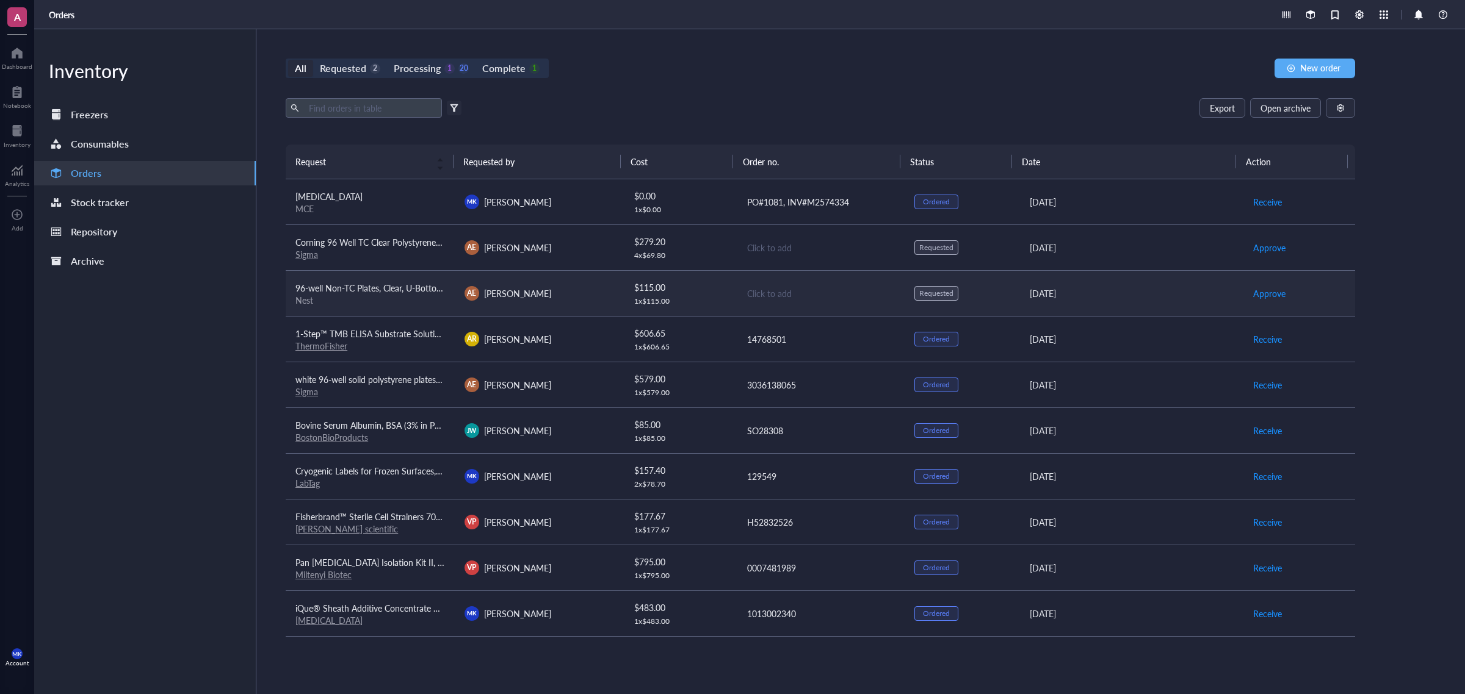
click at [526, 294] on span "[PERSON_NAME]" at bounding box center [517, 293] width 67 height 12
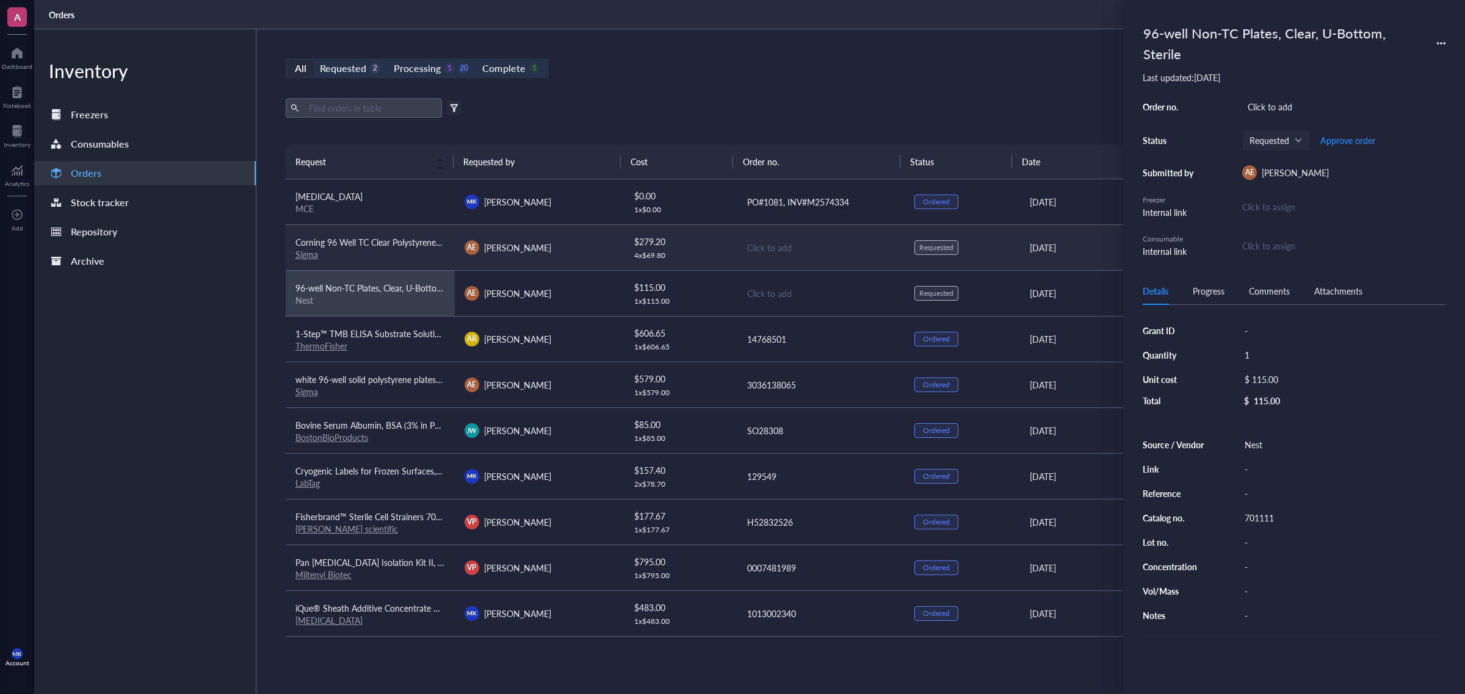
click at [431, 248] on div "Corning 96 Well TC Clear Polystyrene Microplate, flat bottom clear" at bounding box center [370, 242] width 150 height 13
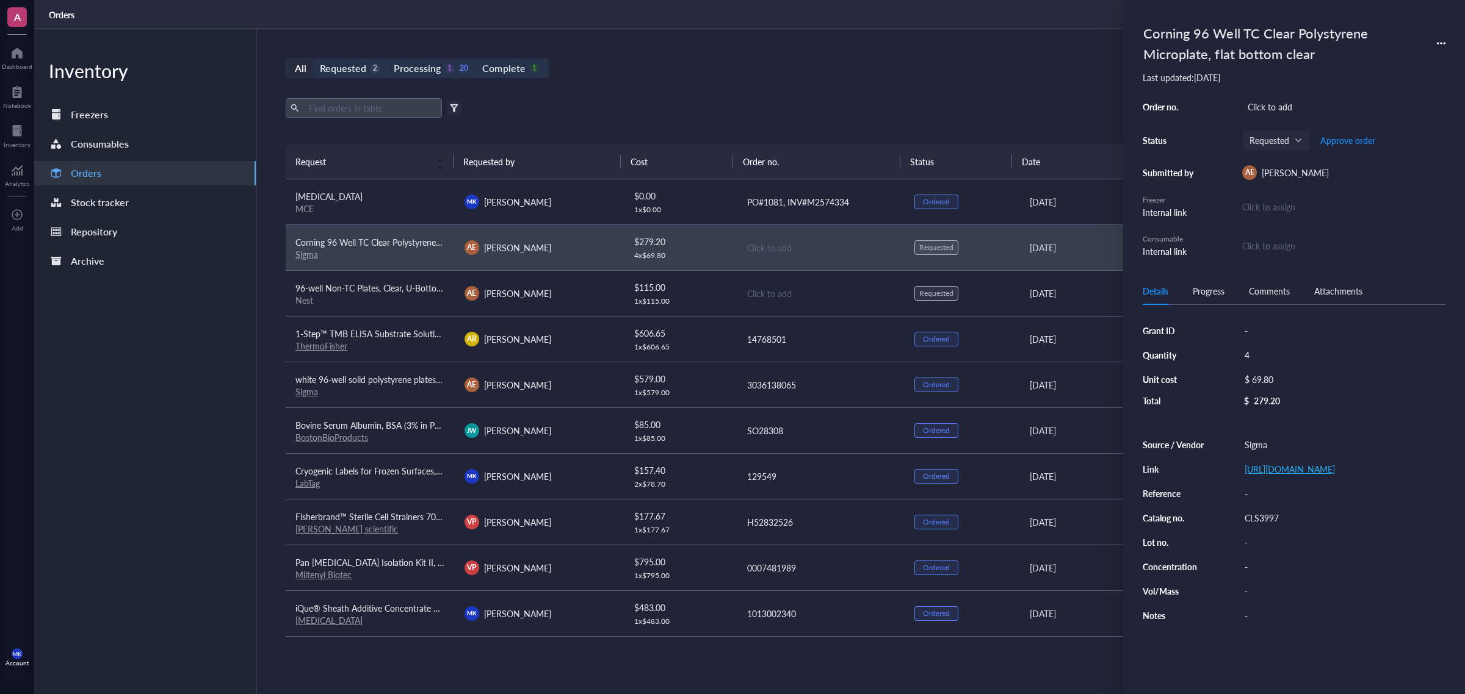
click at [1314, 471] on link "[URL][DOMAIN_NAME]" at bounding box center [1289, 469] width 90 height 12
click at [403, 306] on div "Nest" at bounding box center [370, 300] width 150 height 11
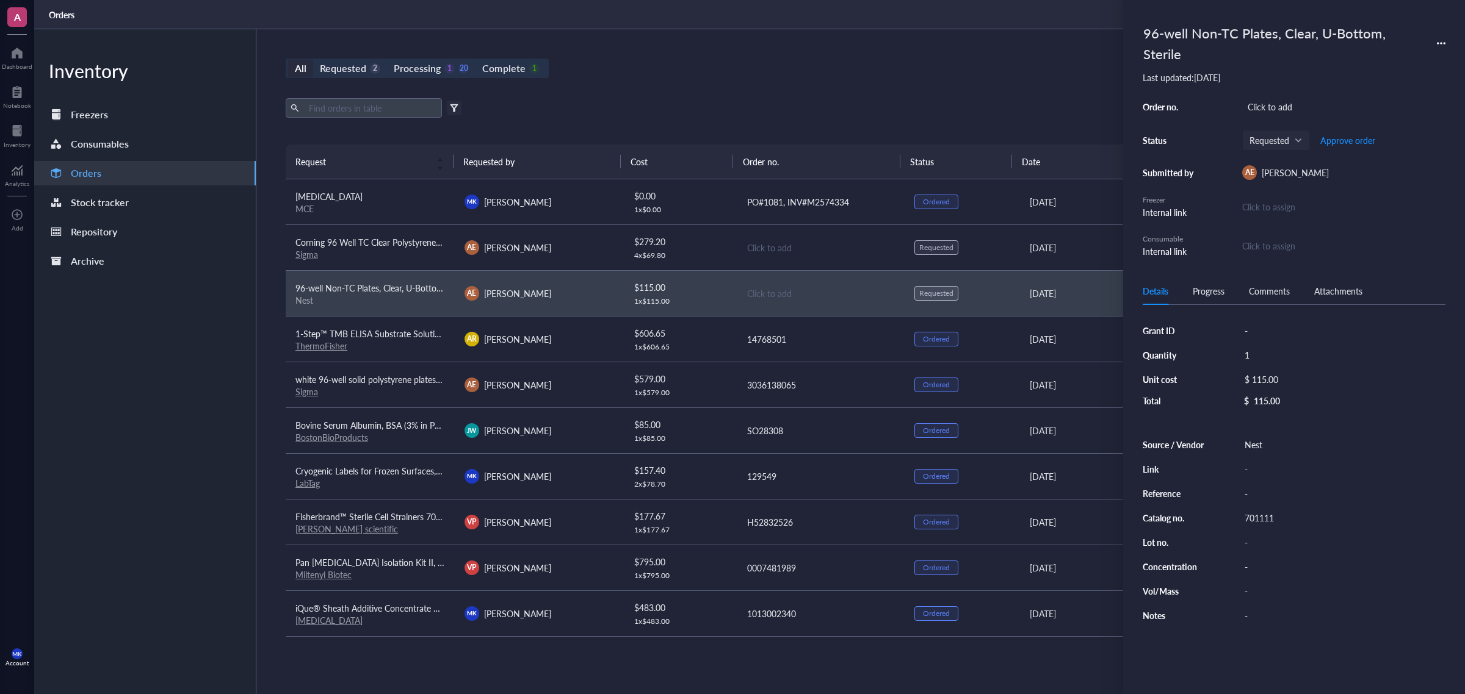
click at [1441, 41] on icon at bounding box center [1440, 43] width 9 height 9
click at [1402, 132] on span "Delete" at bounding box center [1397, 138] width 77 height 13
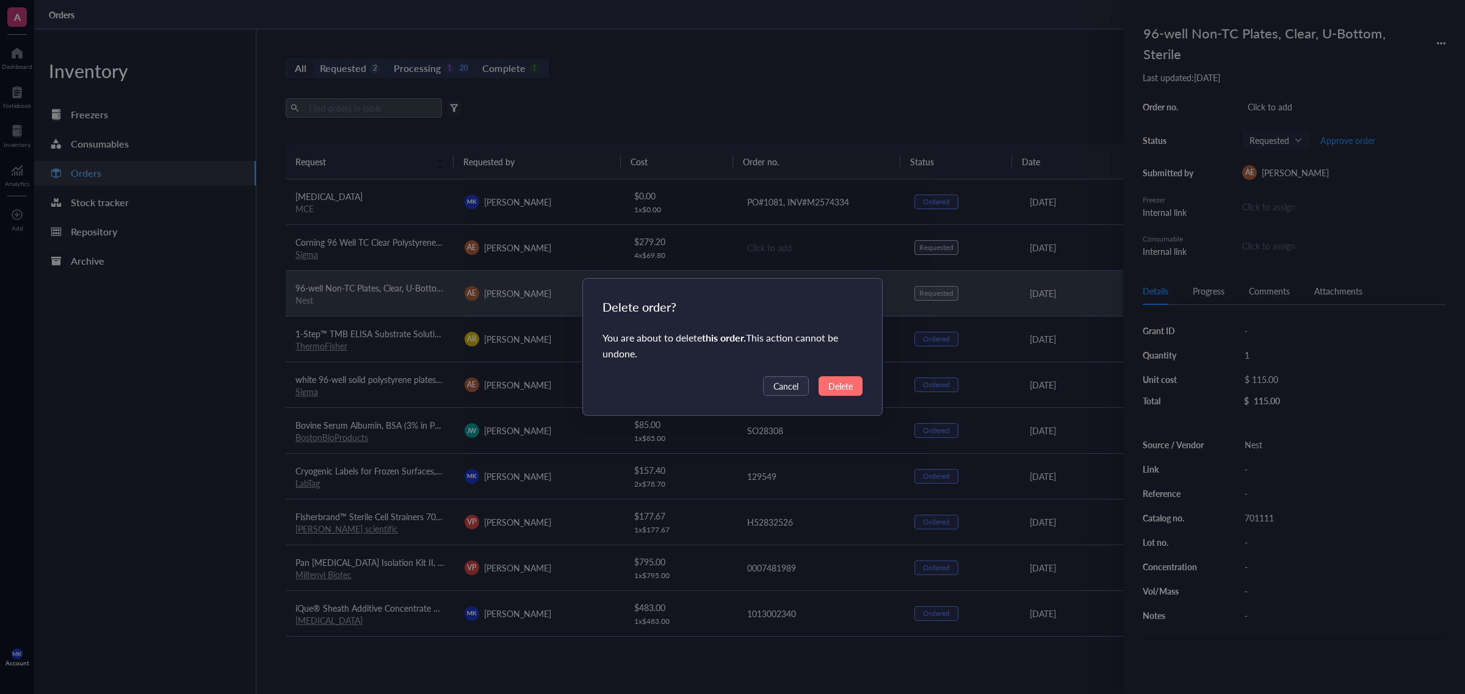
click at [837, 389] on span "Delete" at bounding box center [840, 386] width 24 height 13
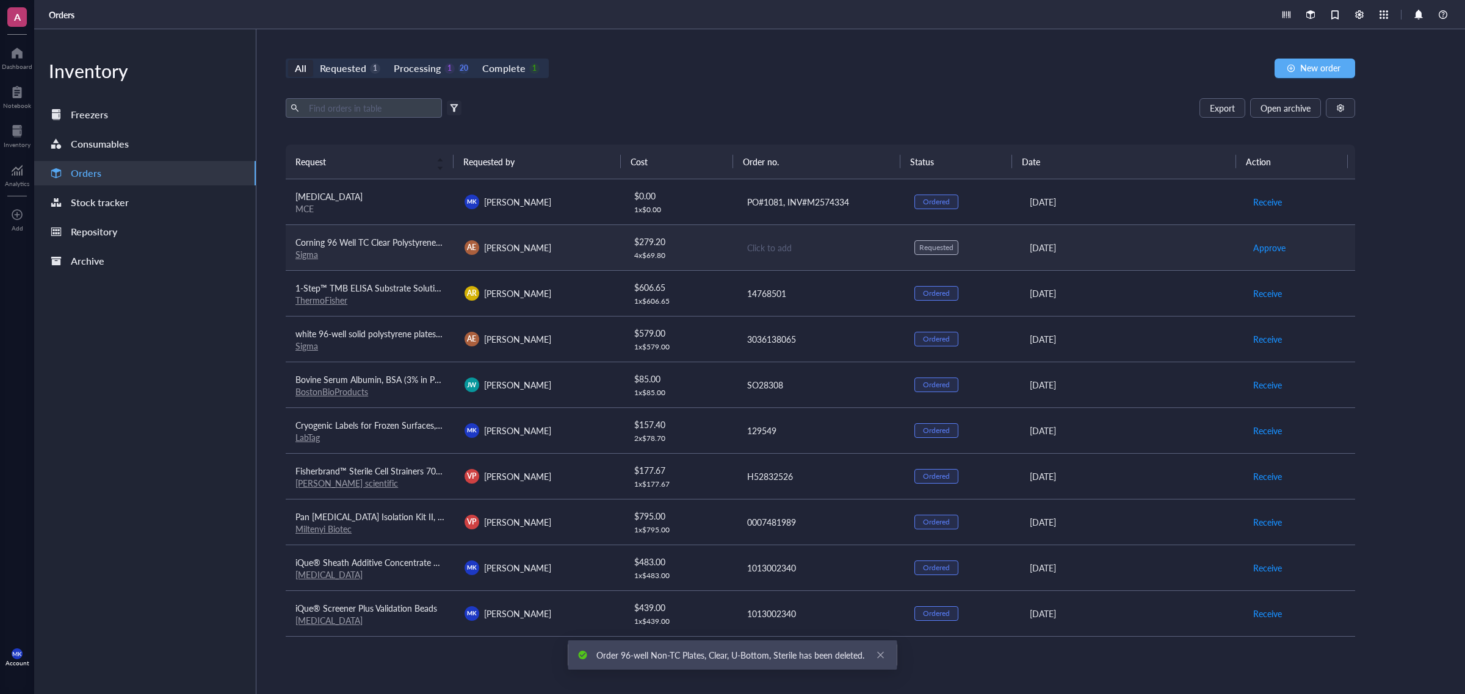
click at [703, 242] on div "$ 279.20" at bounding box center [680, 241] width 92 height 13
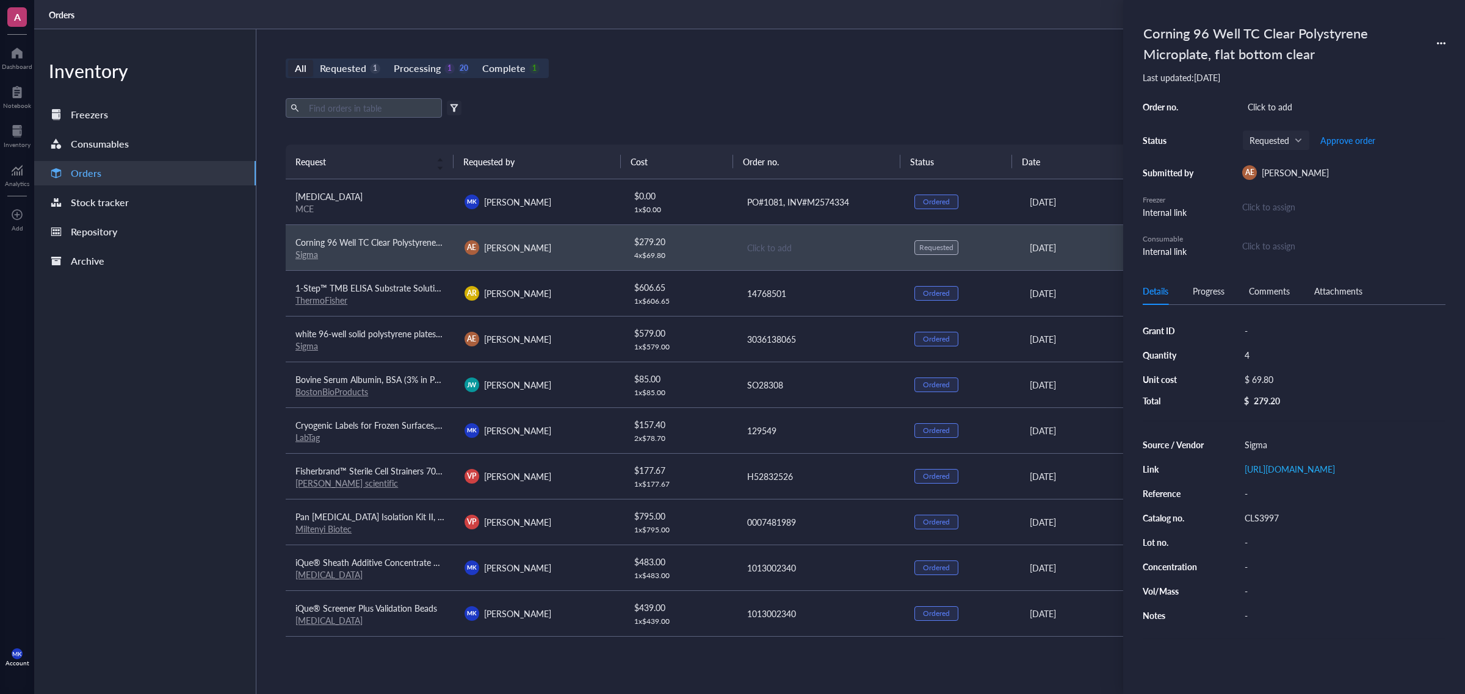
click at [831, 56] on div "All Requested 1 Processing 1 20 Complete 1 New order Export Open archive Filter…" at bounding box center [820, 361] width 1128 height 665
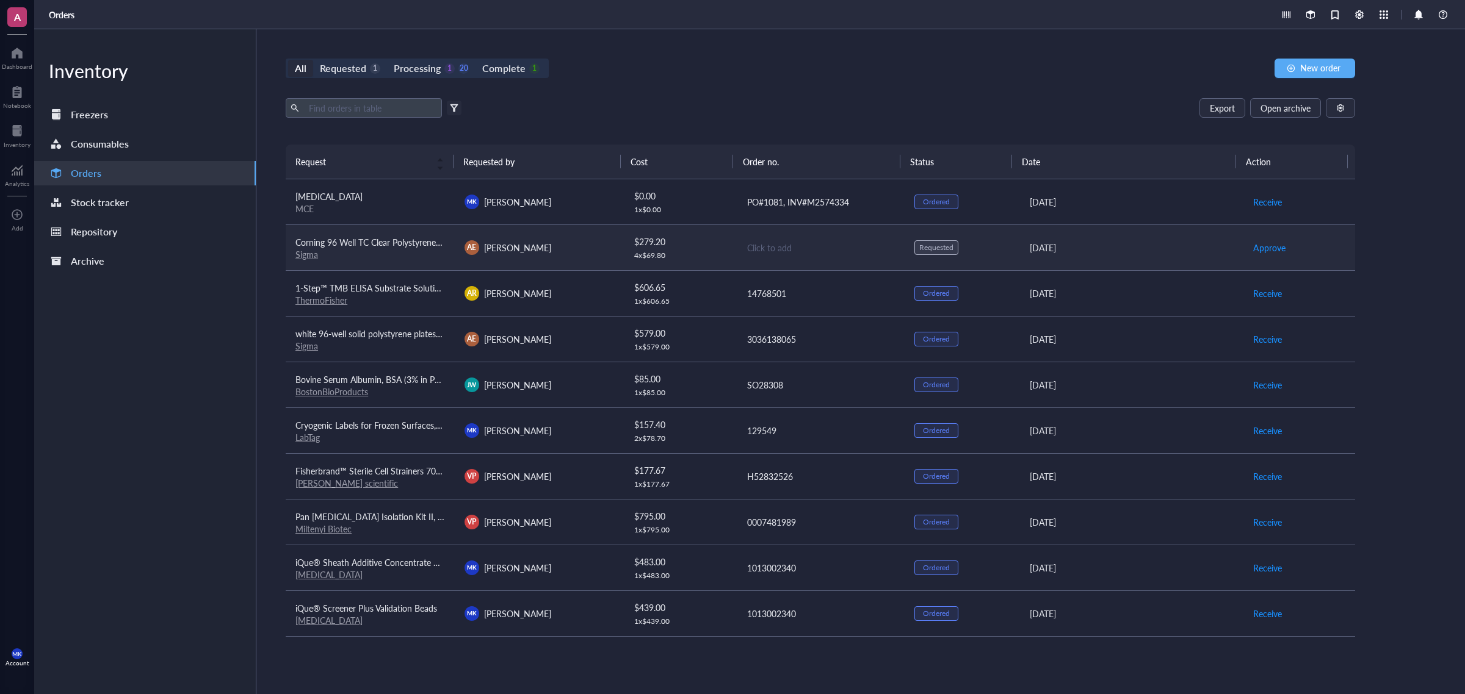
click at [882, 236] on td "Click to add" at bounding box center [820, 248] width 169 height 46
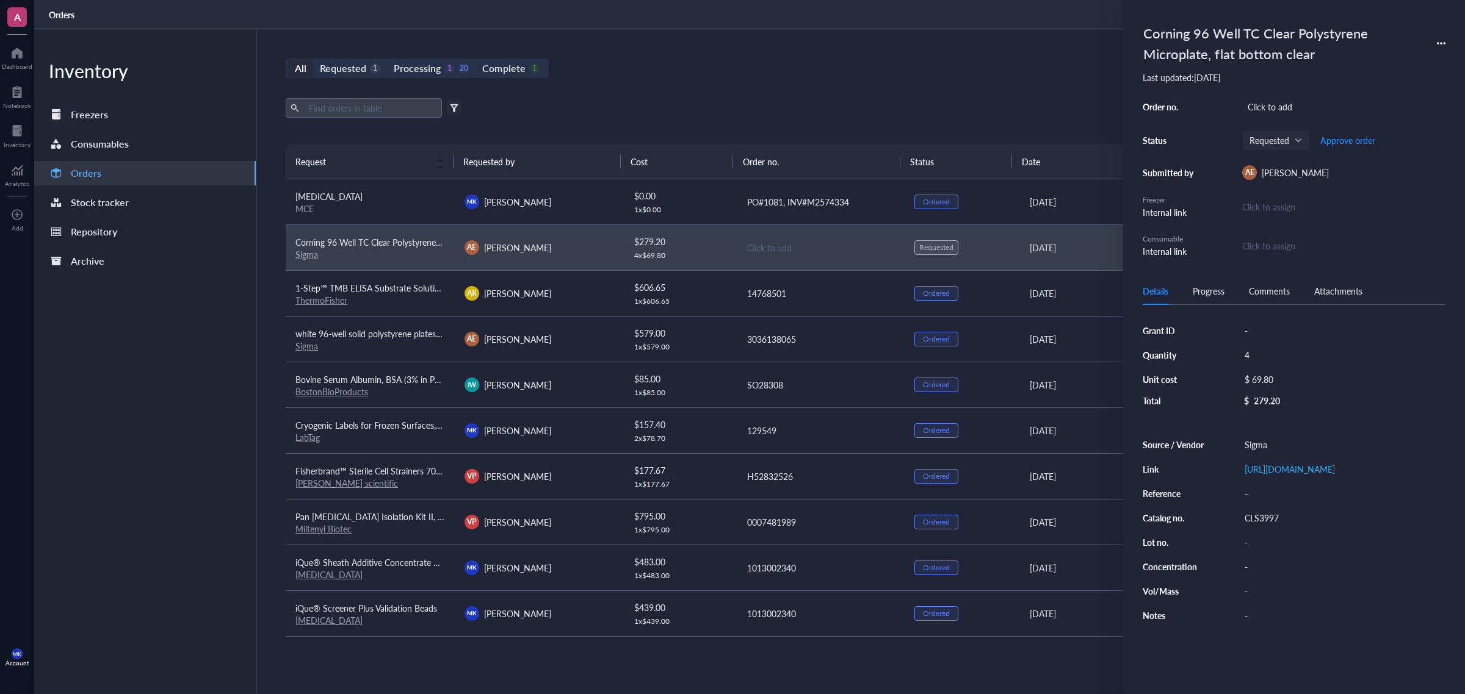
click at [1257, 364] on div "4" at bounding box center [1342, 355] width 206 height 17
click at [1274, 527] on div "CLS3997" at bounding box center [1342, 518] width 206 height 17
type input "CLS3997-50EA"
click at [1317, 478] on div "[URL][DOMAIN_NAME]" at bounding box center [1342, 469] width 206 height 17
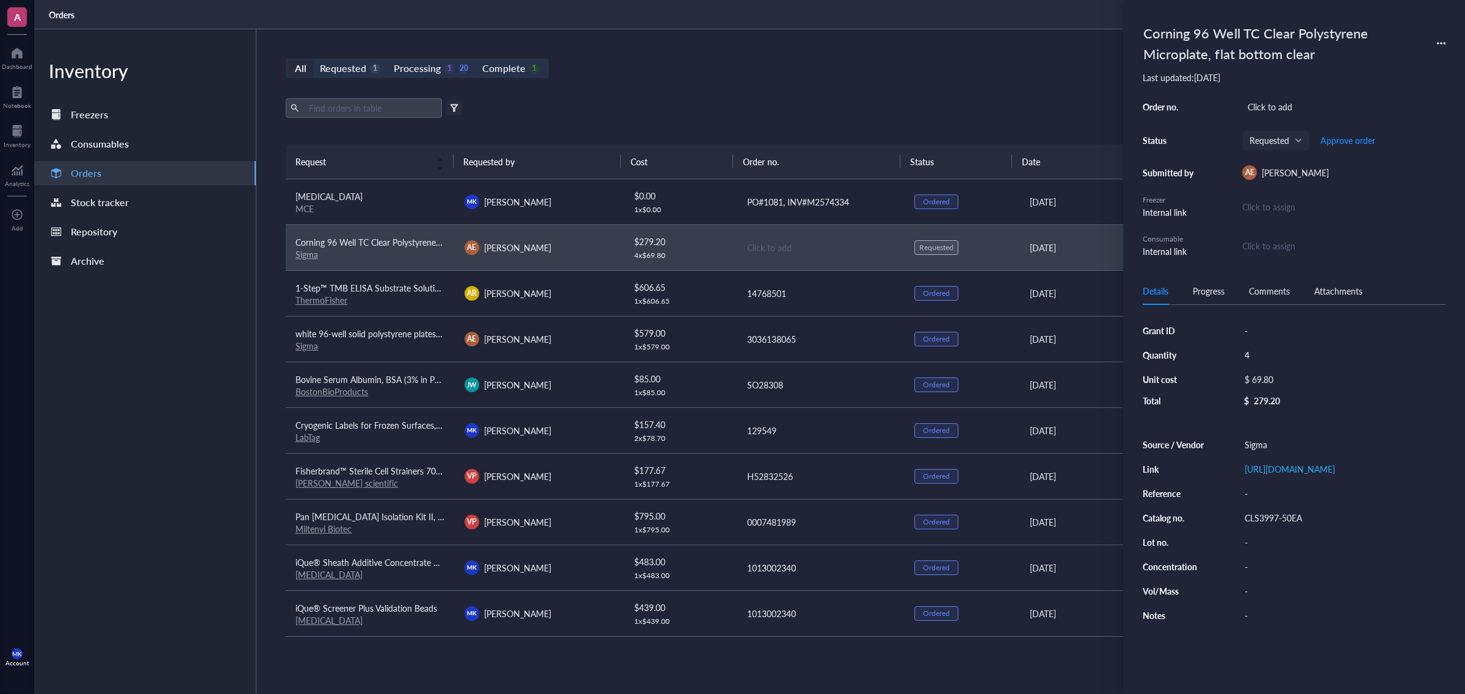
click at [1251, 351] on div "4" at bounding box center [1342, 355] width 206 height 17
drag, startPoint x: 1269, startPoint y: 356, endPoint x: 1242, endPoint y: 364, distance: 28.8
click at [1242, 364] on div "4" at bounding box center [1342, 355] width 206 height 17
type input "1"
click at [1273, 403] on div "279.20" at bounding box center [1266, 400] width 26 height 11
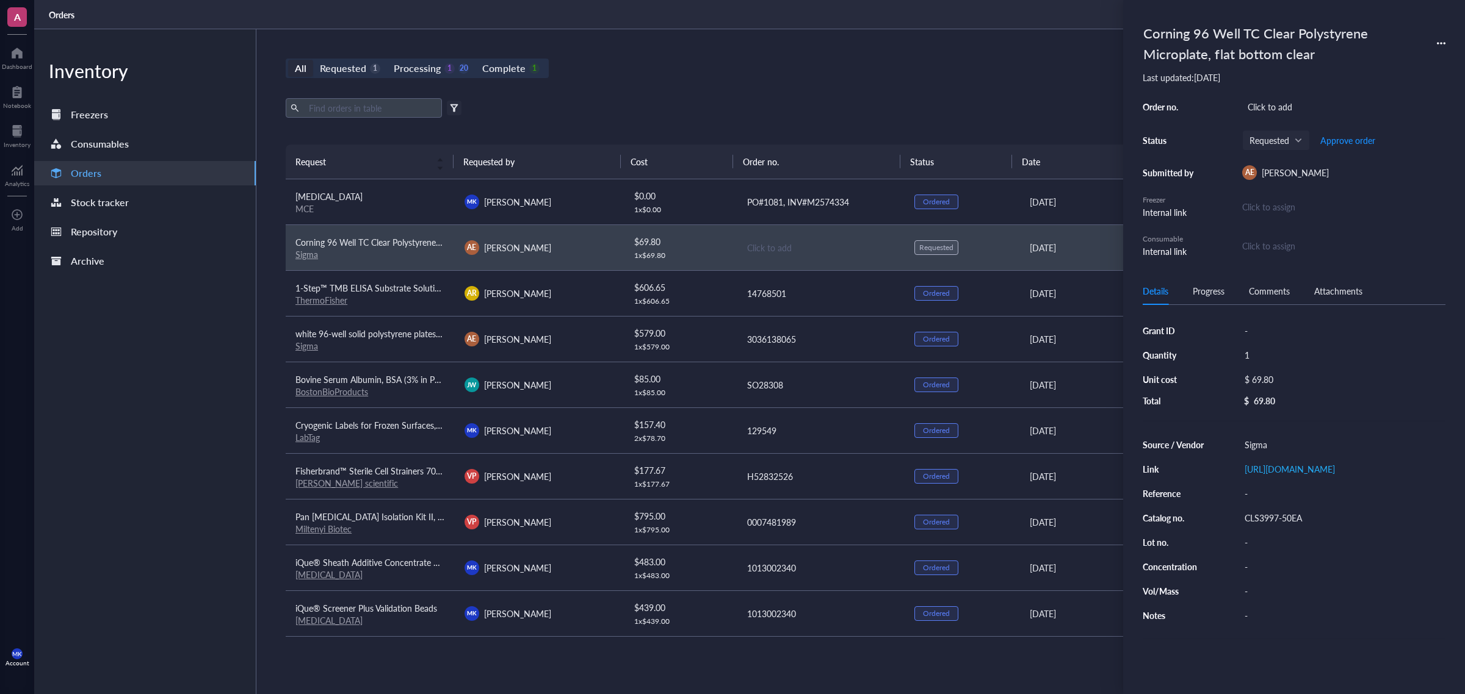
click at [1265, 387] on div "$ 69.80" at bounding box center [1339, 379] width 201 height 17
drag, startPoint x: 1308, startPoint y: 382, endPoint x: 1277, endPoint y: 380, distance: 31.2
click at [1277, 380] on input "69.80" at bounding box center [1353, 382] width 173 height 20
paste input "268.0"
drag, startPoint x: 1306, startPoint y: 389, endPoint x: 1253, endPoint y: 389, distance: 53.1
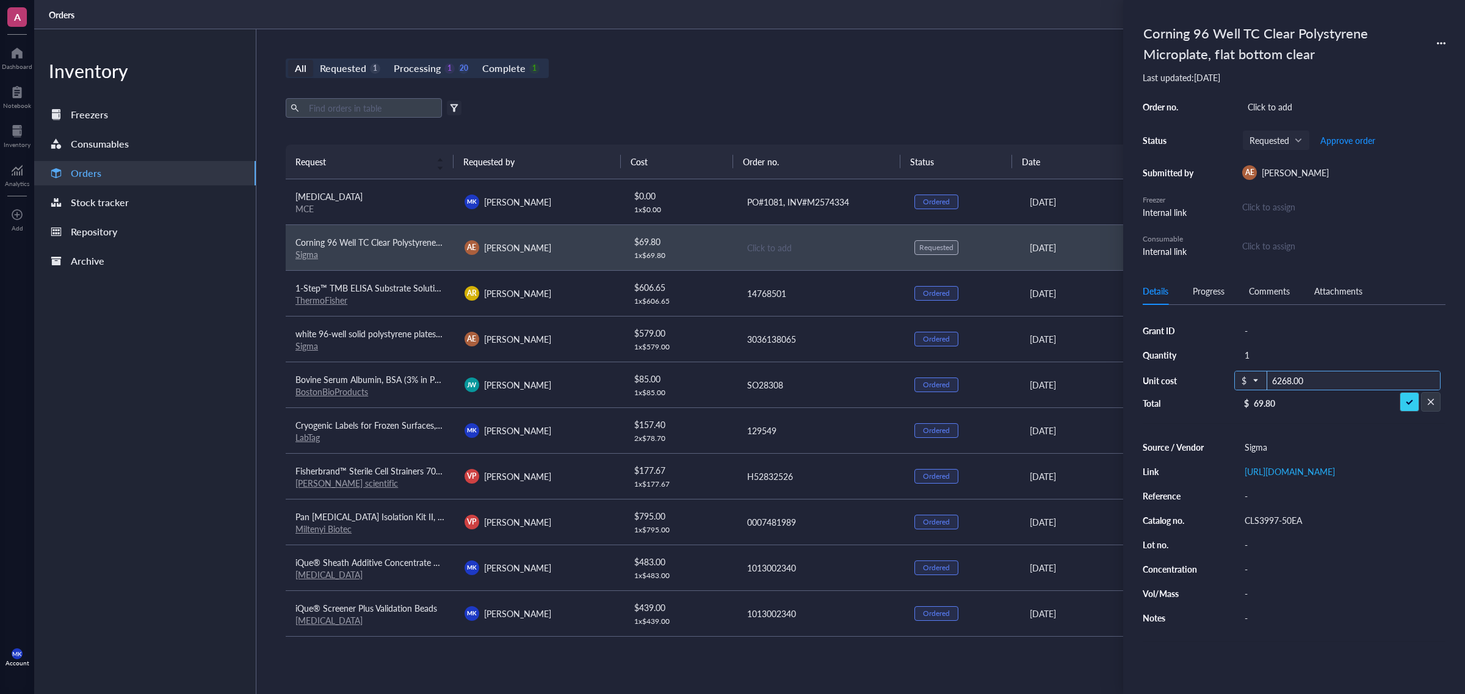
click at [1253, 389] on div "$ 6268.00" at bounding box center [1337, 381] width 206 height 20
paste input "number"
type input "268.00"
click at [916, 49] on div "All Requested 1 Processing 1 20 Complete 1 New order Export Open archive Filter…" at bounding box center [820, 361] width 1128 height 665
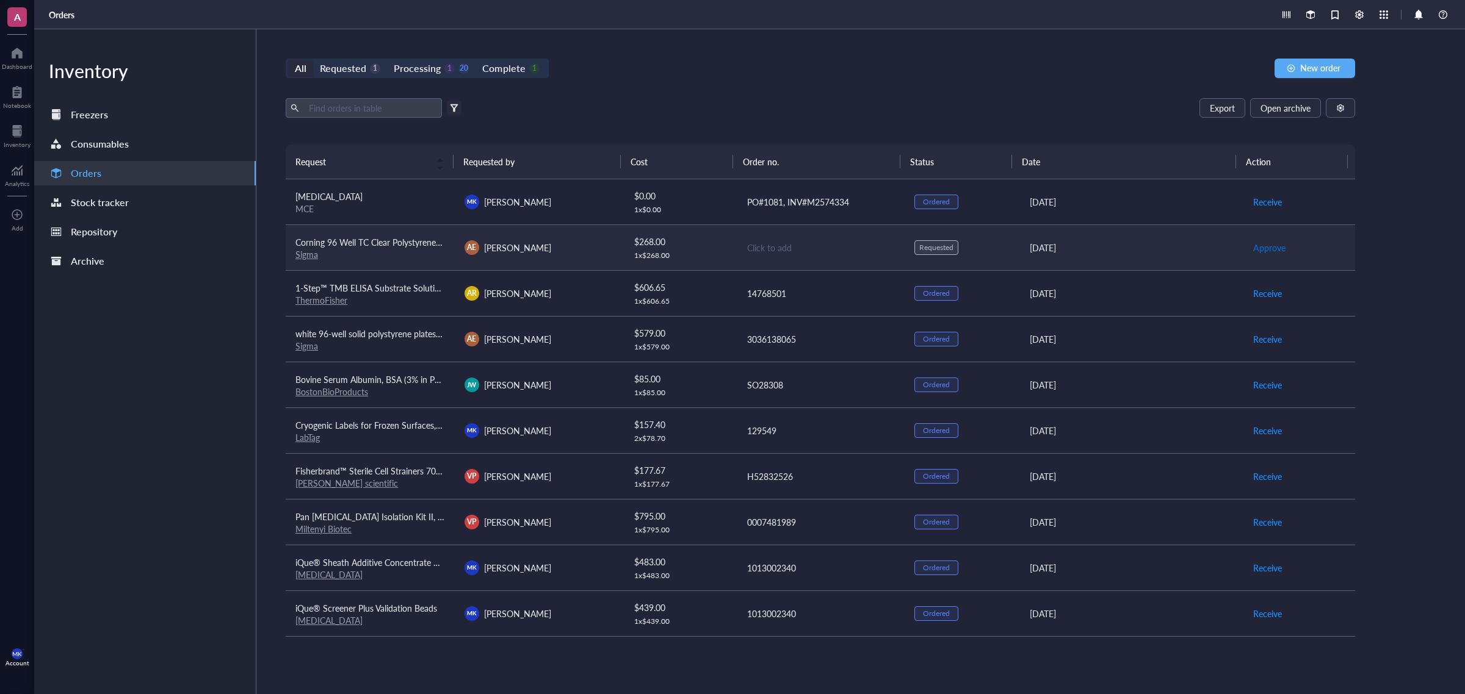
click at [1267, 245] on span "Approve" at bounding box center [1269, 247] width 32 height 13
click at [769, 250] on div "Click to add" at bounding box center [821, 247] width 148 height 13
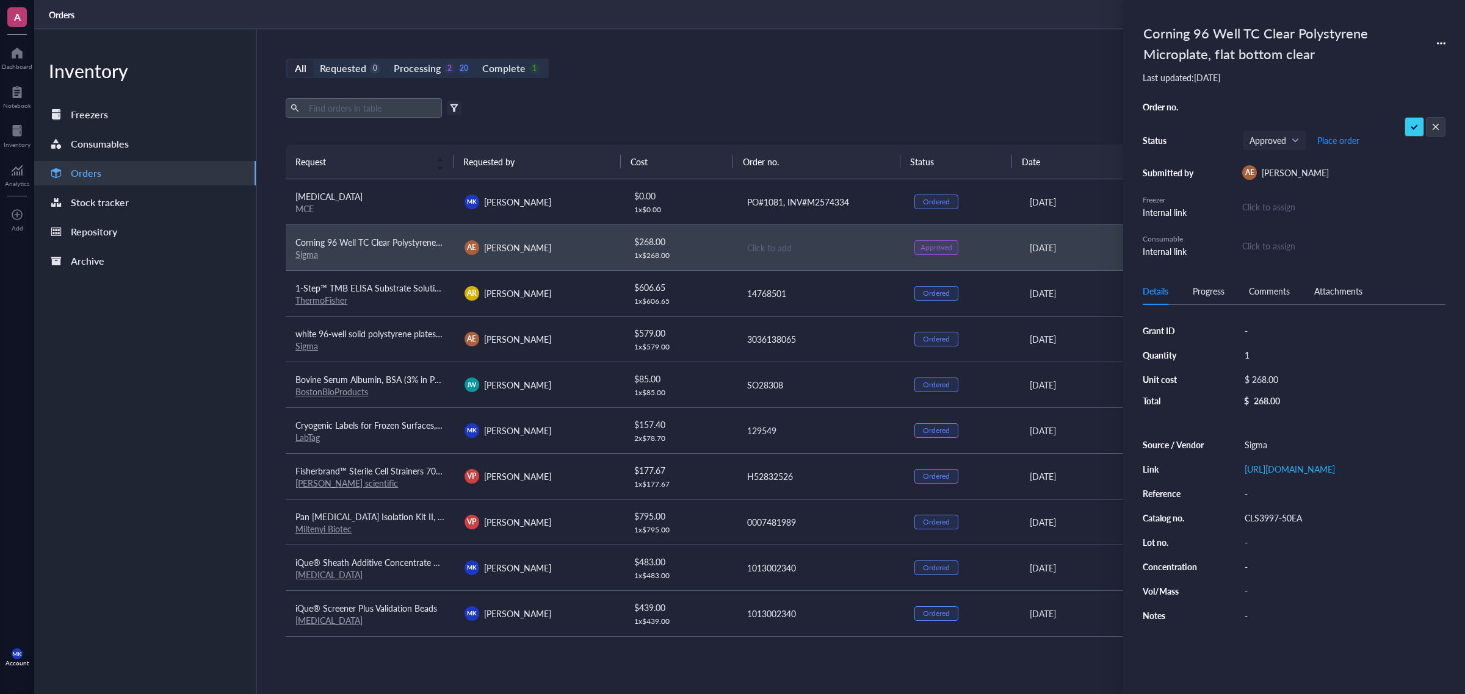
type input "3036142073"
click at [959, 69] on div "All Requested 0 Processing 2 20 Complete 1 New order" at bounding box center [820, 69] width 1069 height 20
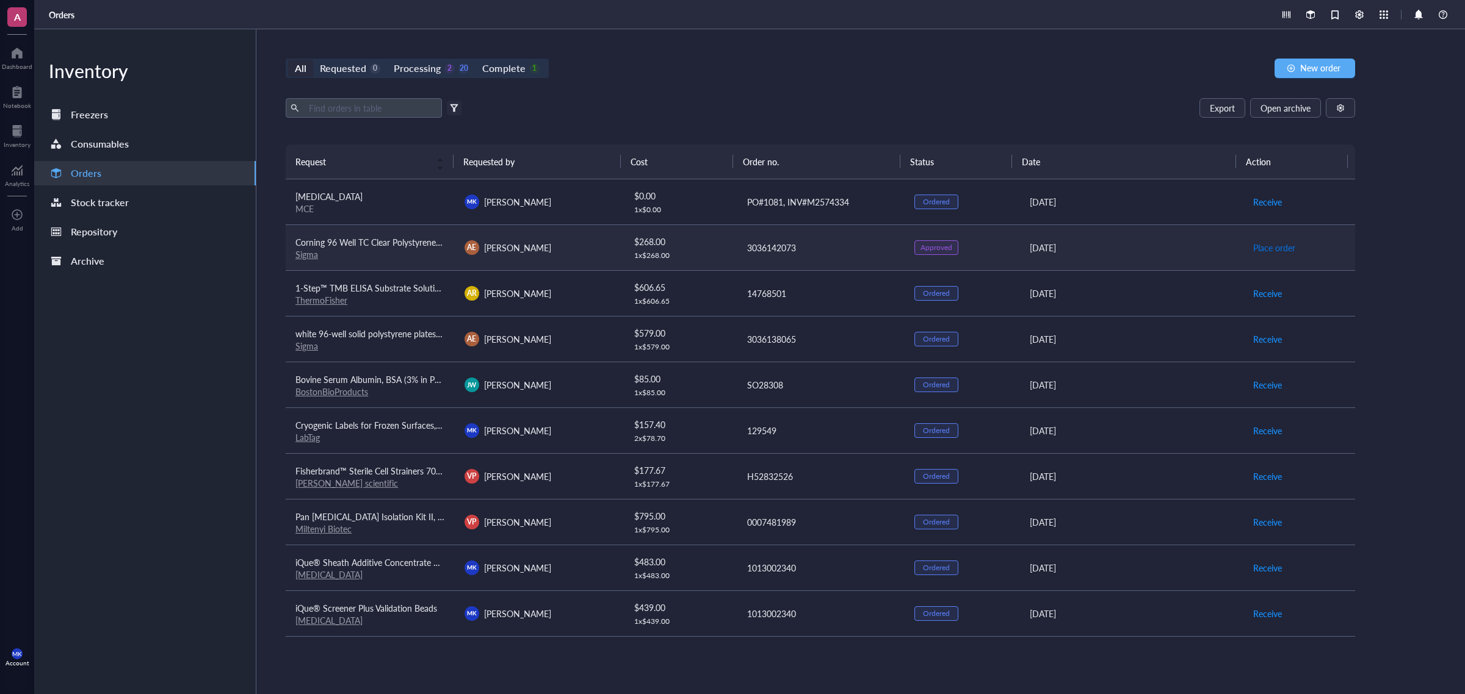
click at [1270, 249] on span "Place order" at bounding box center [1274, 247] width 42 height 13
